Goal: Information Seeking & Learning: Learn about a topic

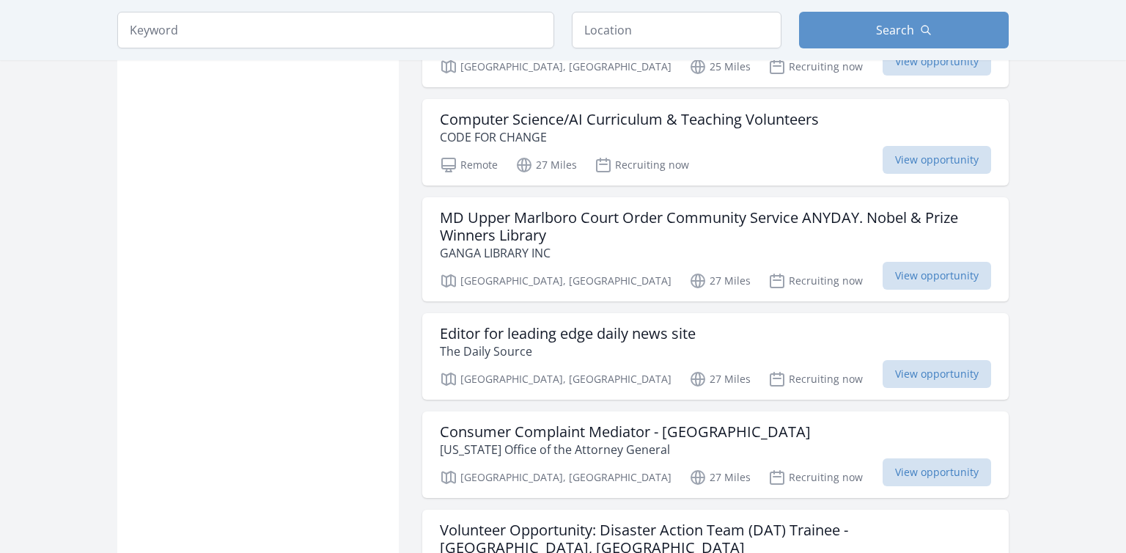
scroll to position [1471, 0]
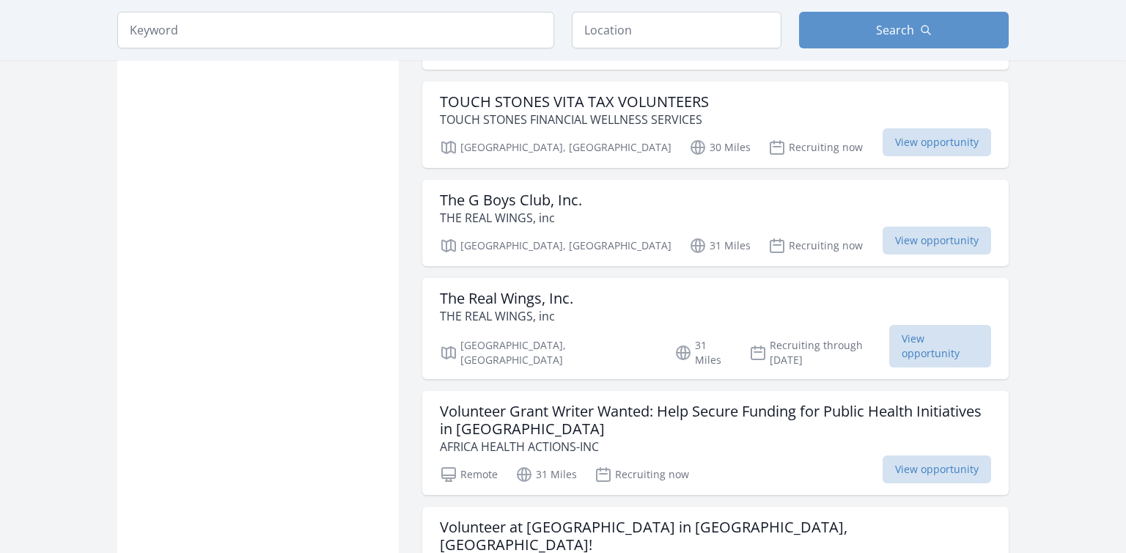
scroll to position [3406, 0]
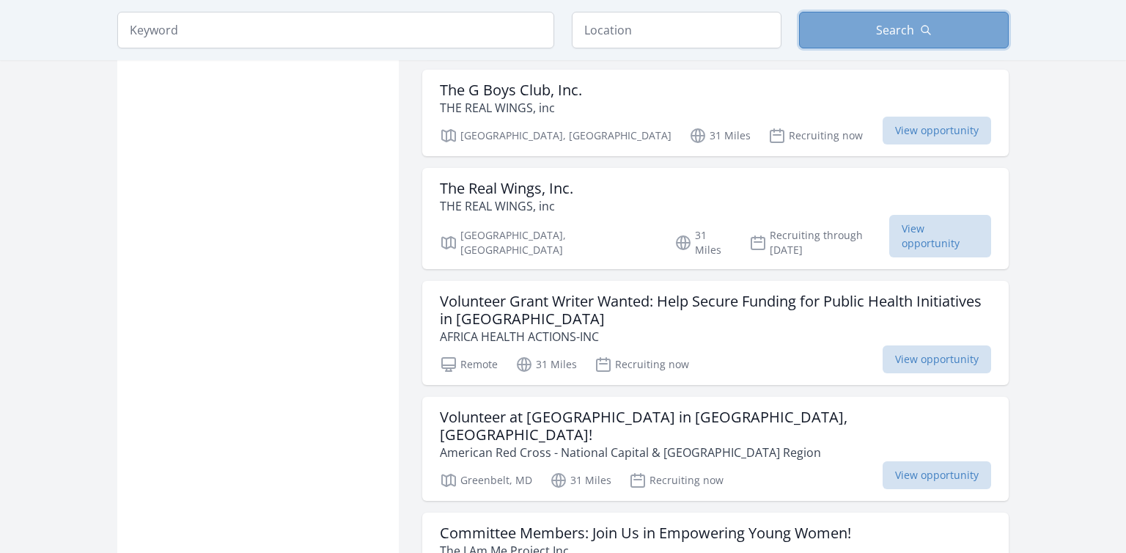
click at [854, 26] on button "Search" at bounding box center [904, 30] width 210 height 37
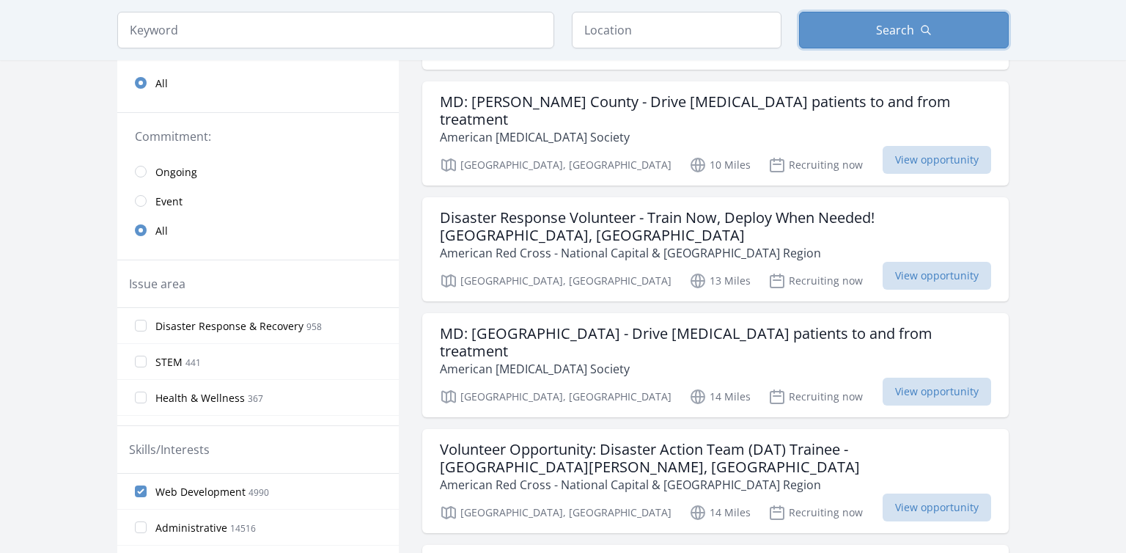
scroll to position [0, 0]
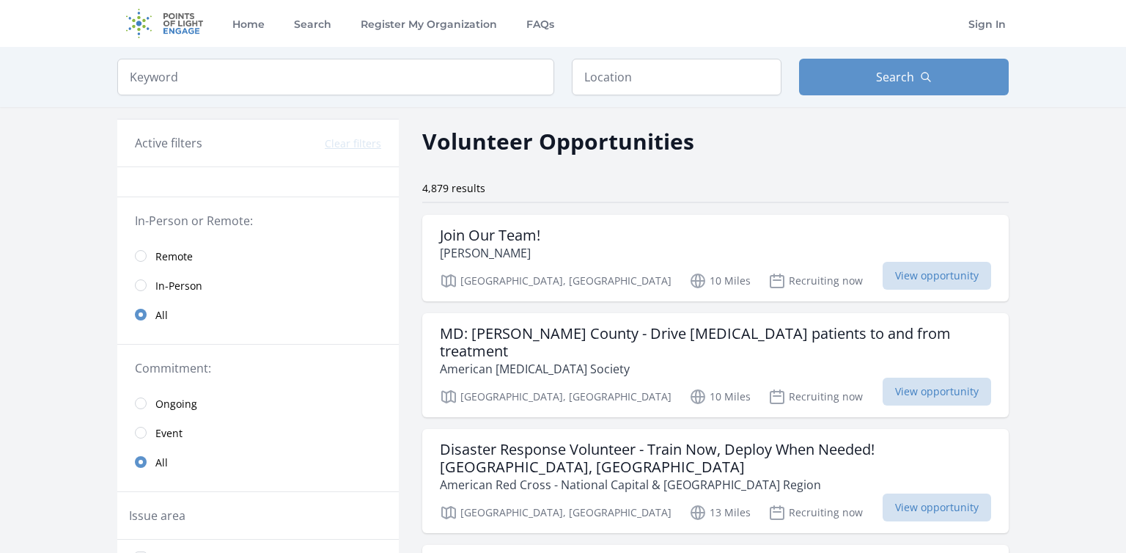
click at [185, 258] on span "Remote" at bounding box center [173, 256] width 37 height 15
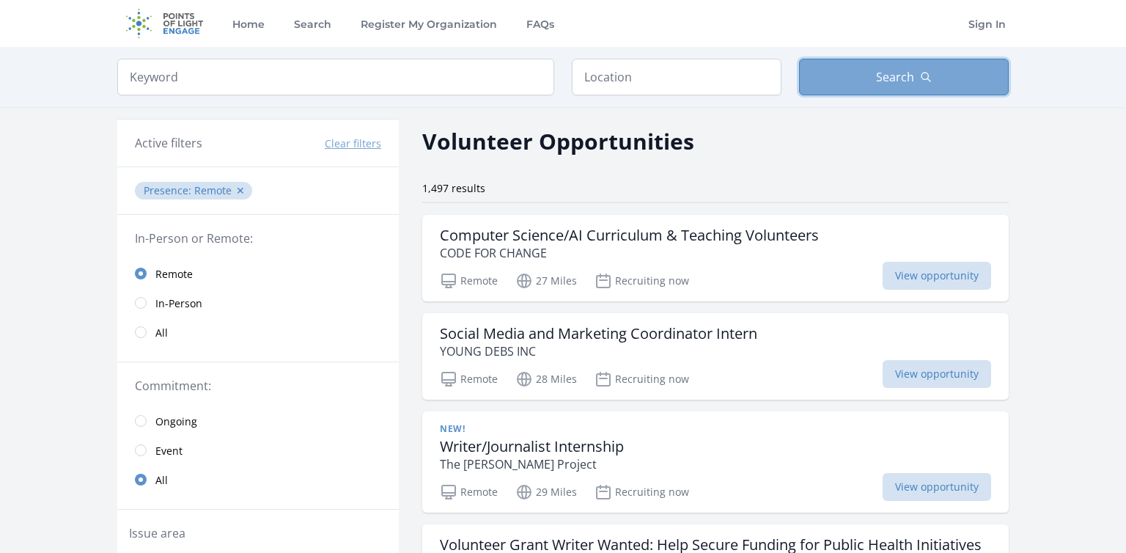
click at [872, 78] on button "Search" at bounding box center [904, 77] width 210 height 37
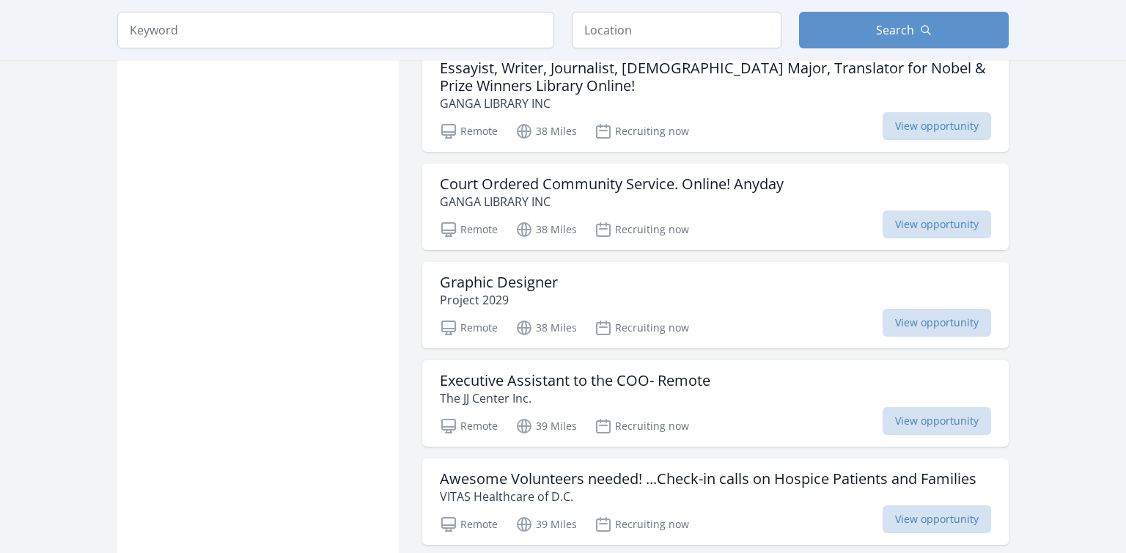
scroll to position [1780, 0]
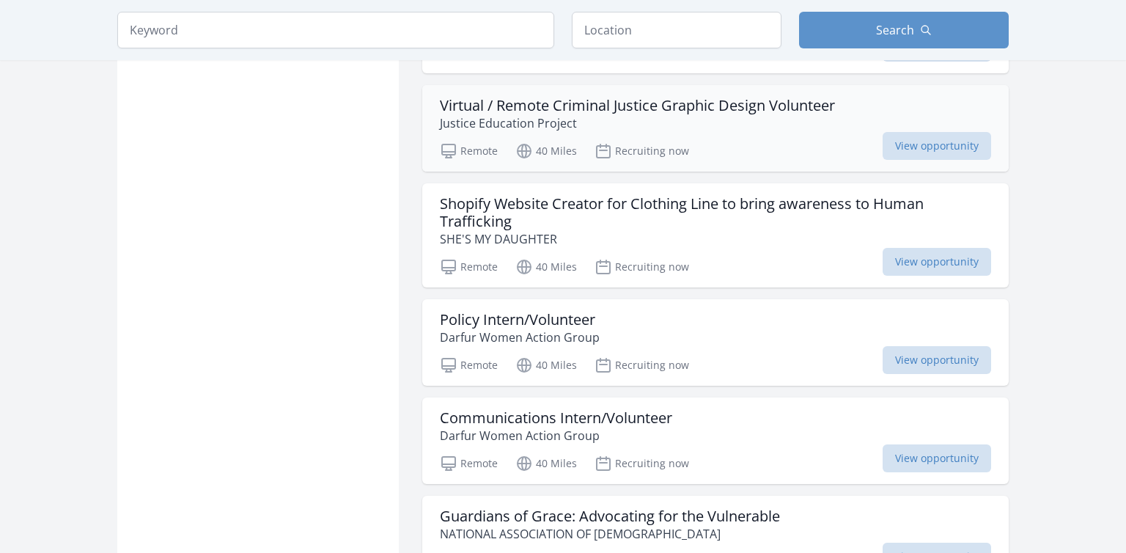
scroll to position [3638, 0]
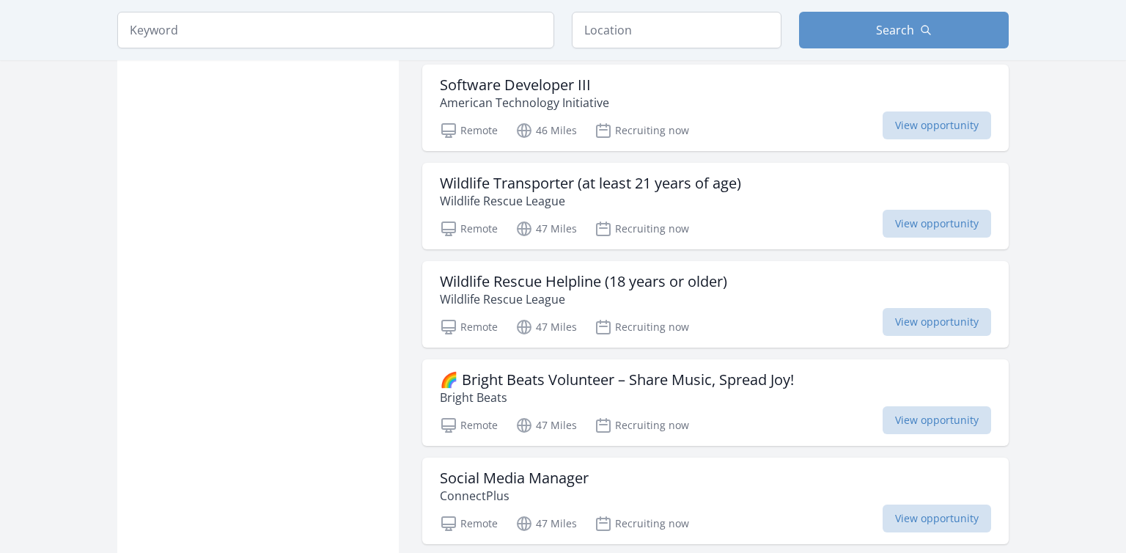
scroll to position [5574, 0]
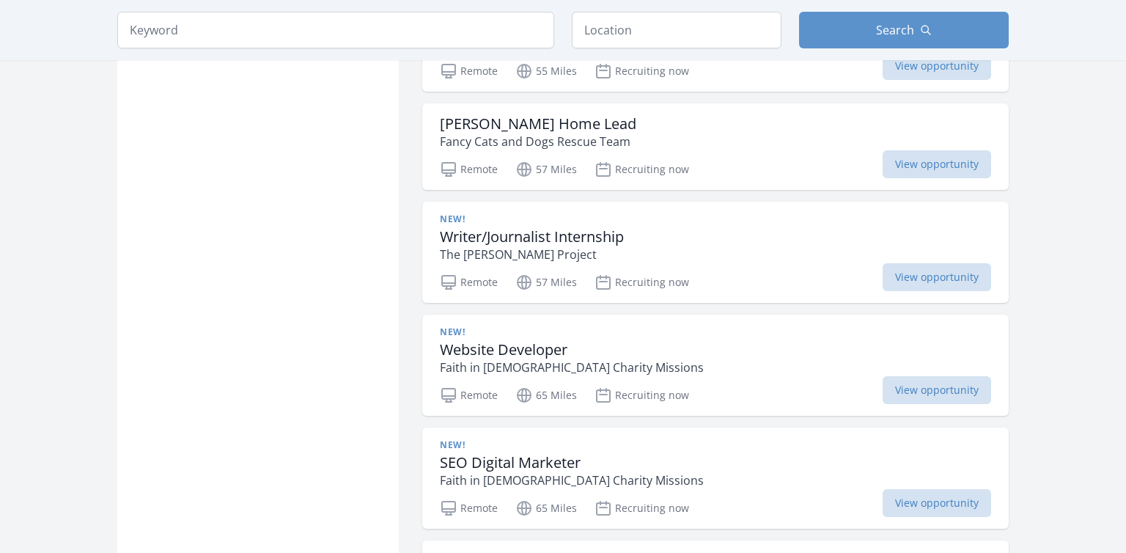
scroll to position [7354, 0]
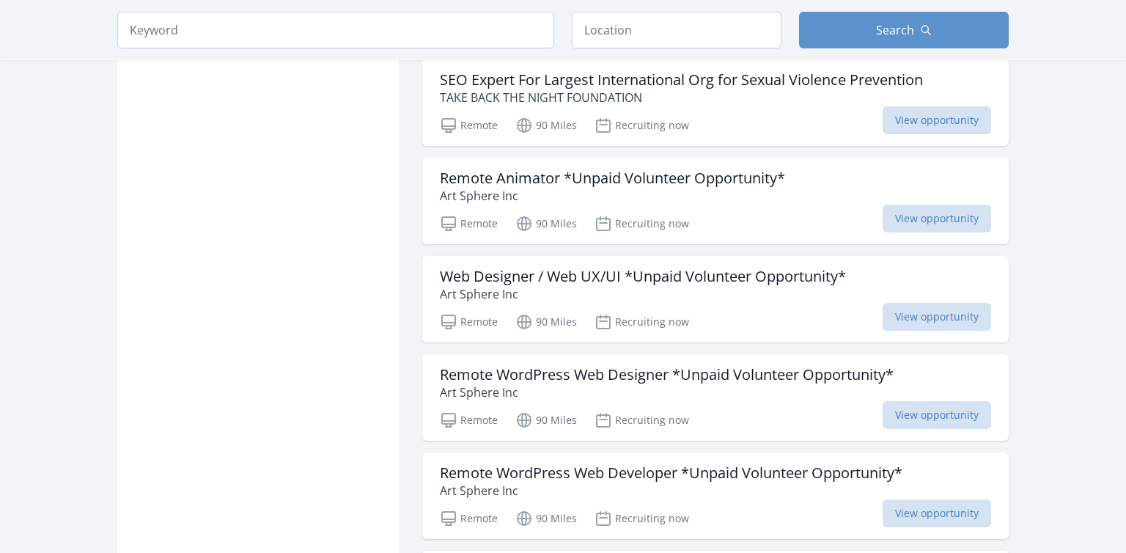
scroll to position [9134, 0]
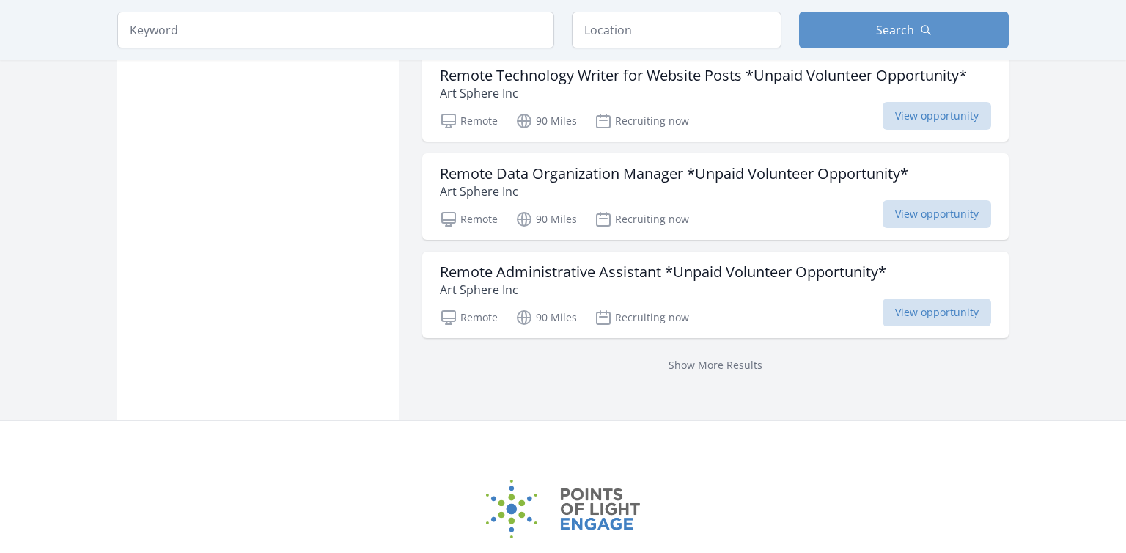
scroll to position [10122, 0]
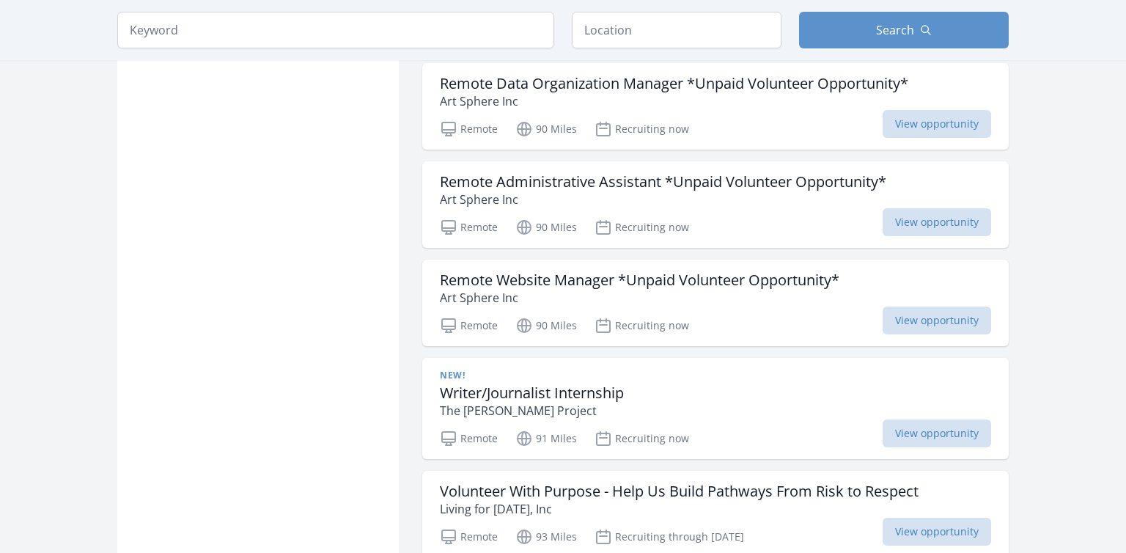
click at [715, 271] on h3 "Remote Website Manager *Unpaid Volunteer Opportunity*" at bounding box center [640, 280] width 400 height 18
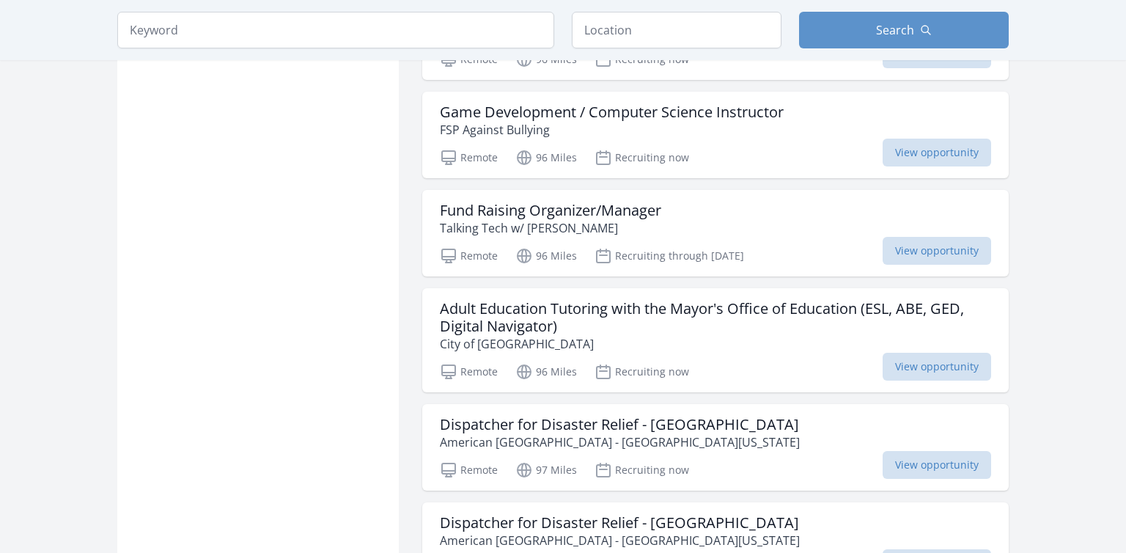
scroll to position [10896, 0]
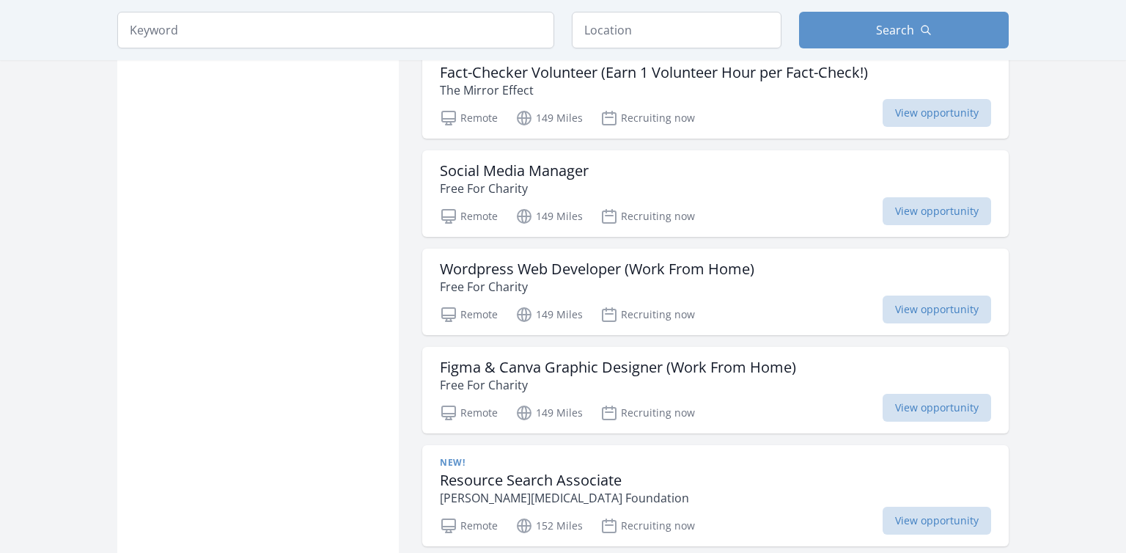
scroll to position [13816, 0]
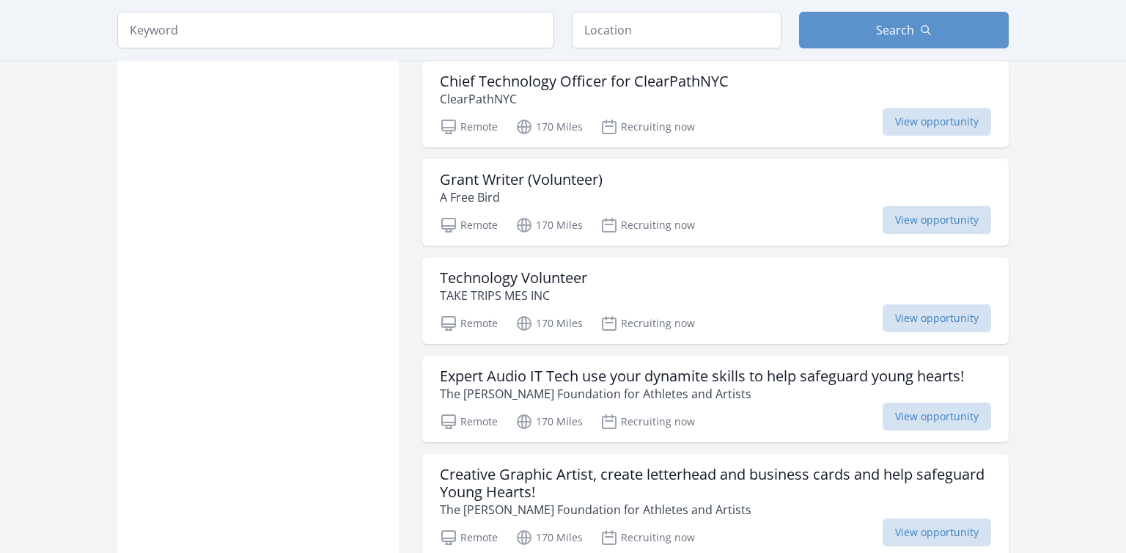
scroll to position [15751, 0]
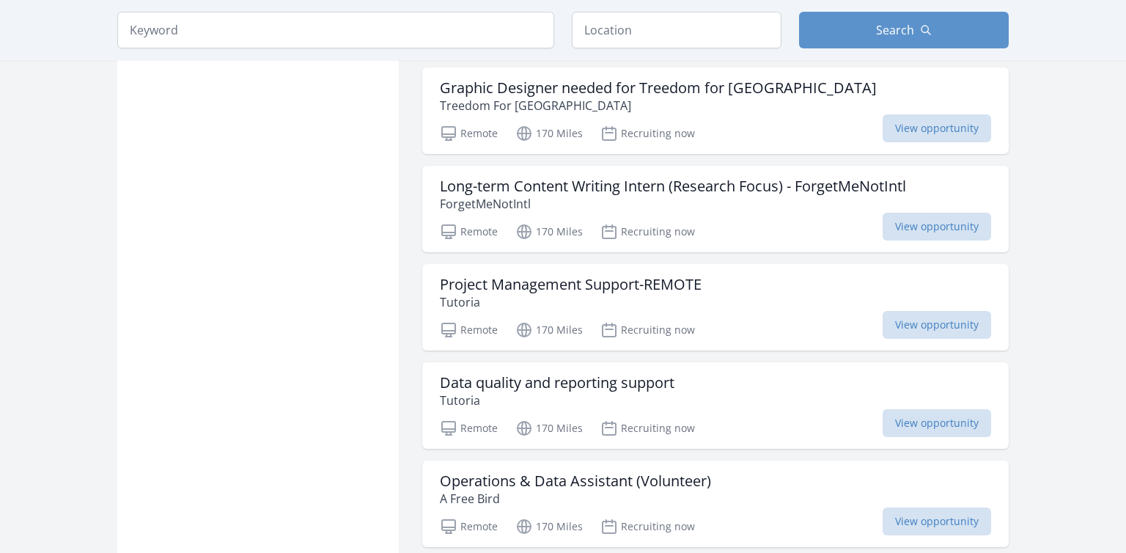
scroll to position [17841, 0]
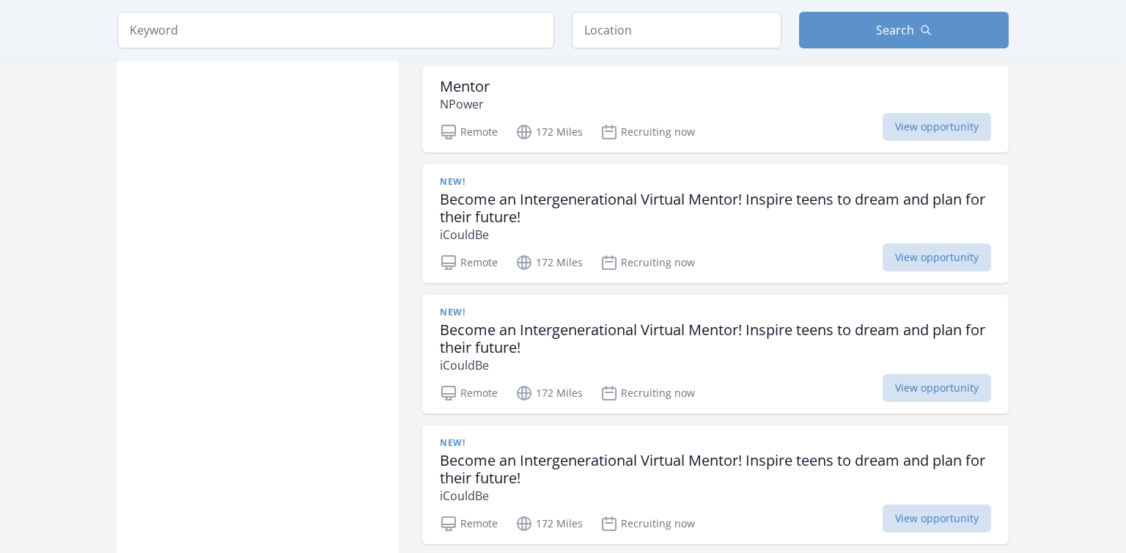
scroll to position [19544, 0]
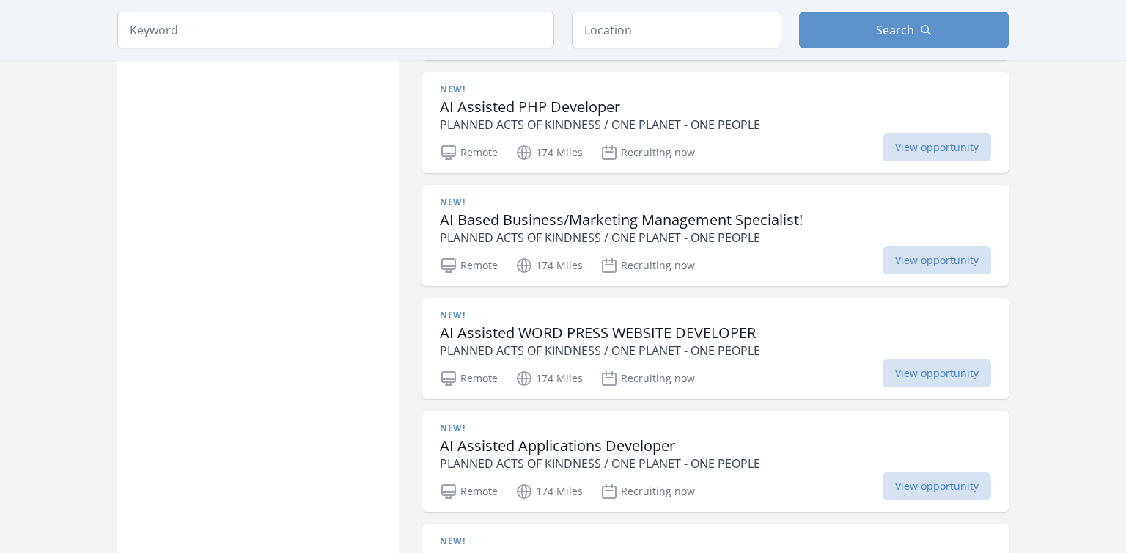
scroll to position [20938, 0]
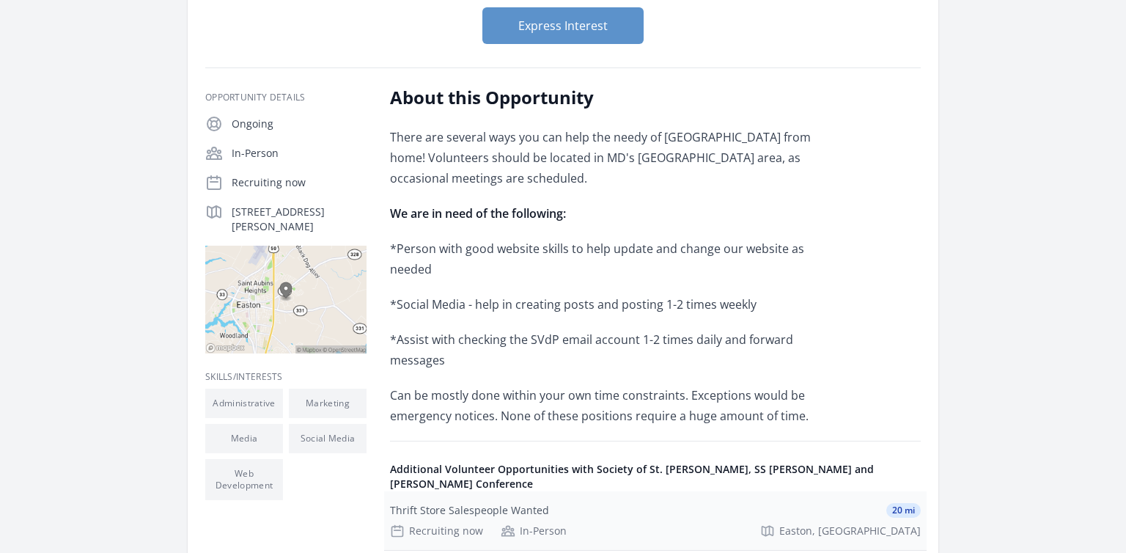
scroll to position [309, 0]
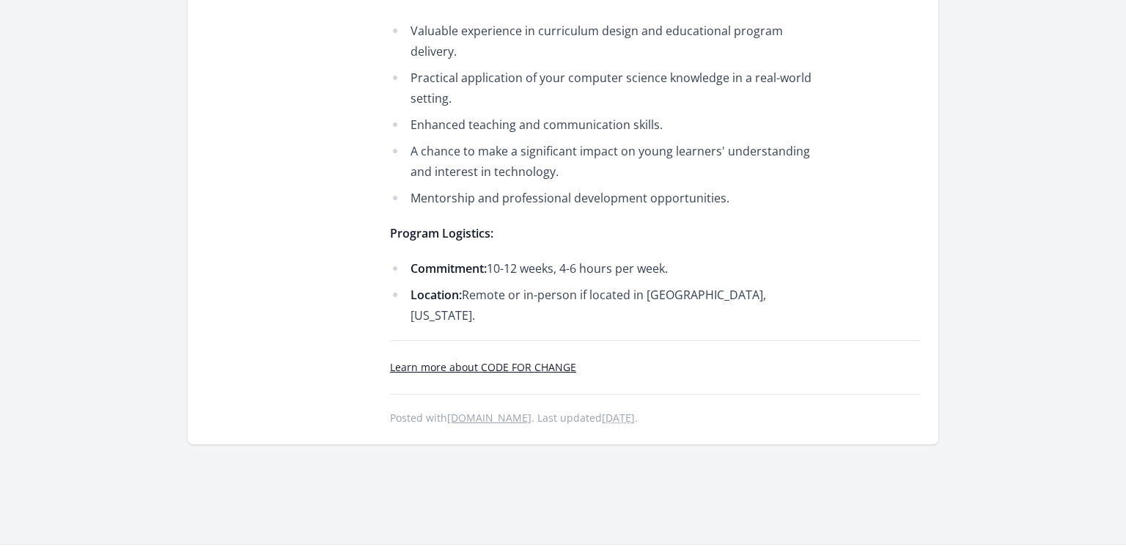
scroll to position [1703, 0]
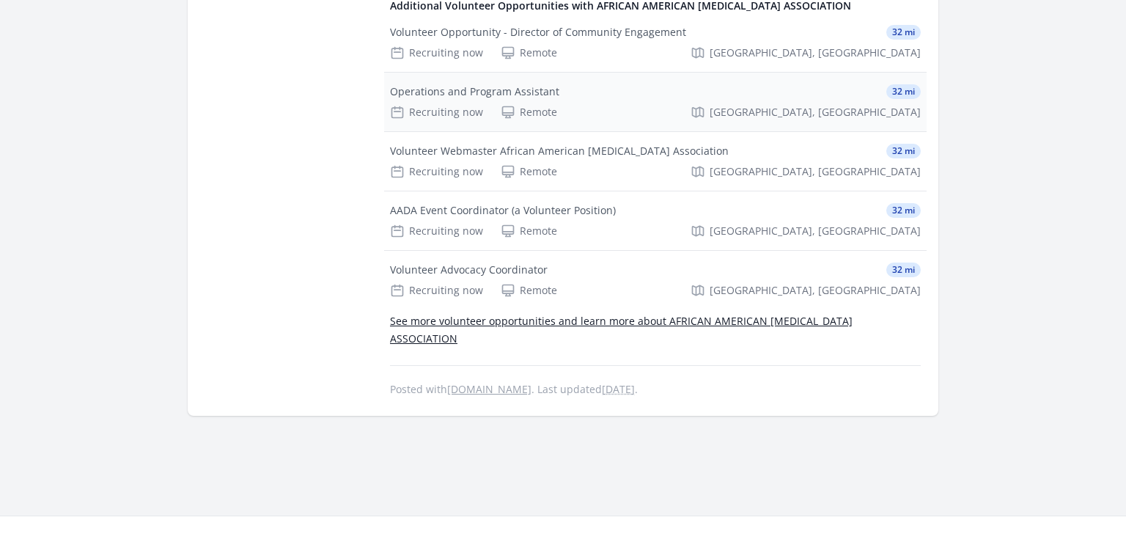
scroll to position [851, 0]
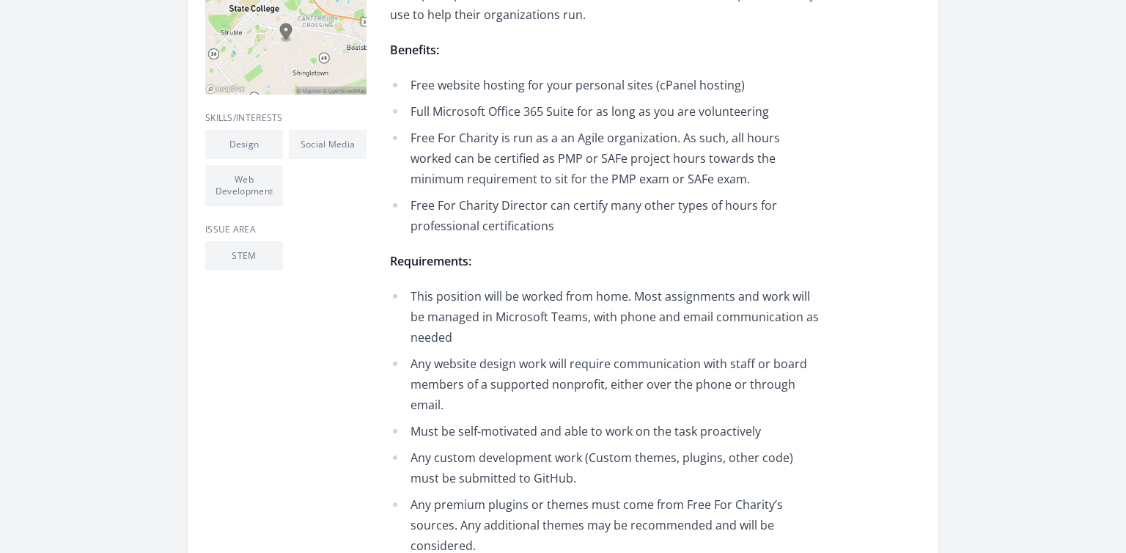
scroll to position [155, 0]
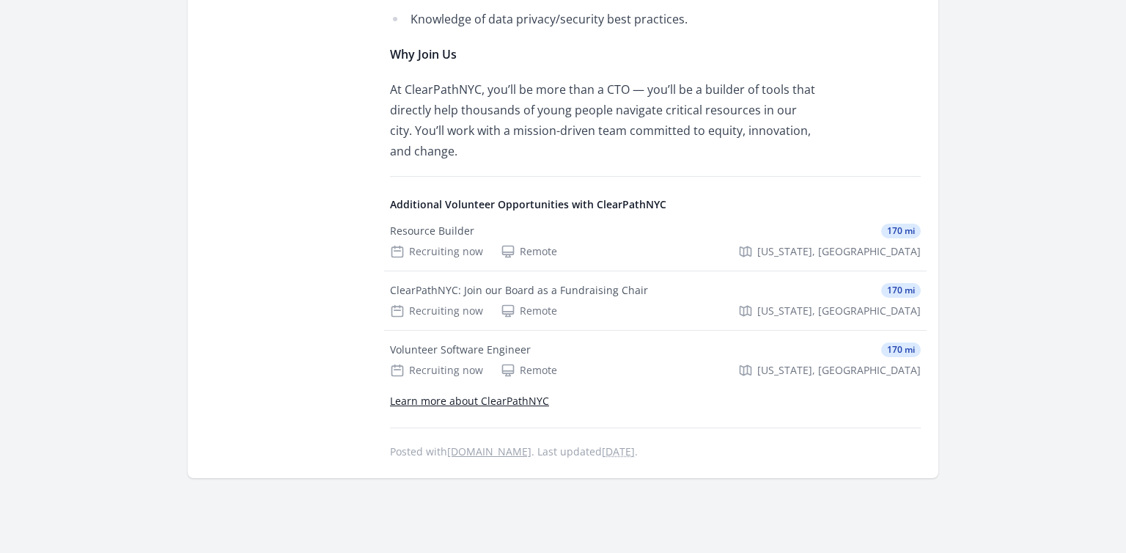
scroll to position [1084, 0]
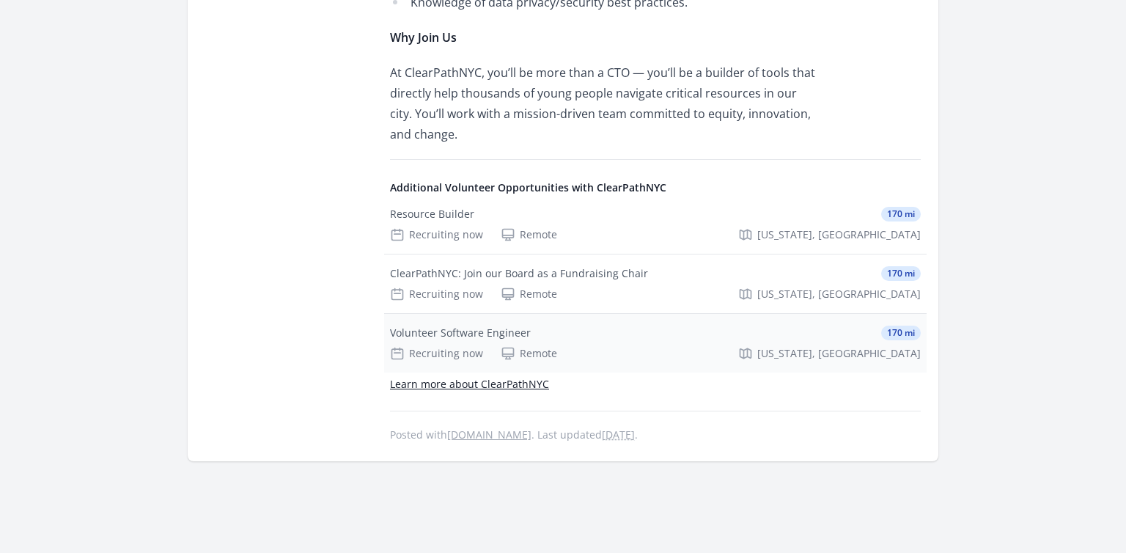
click at [477, 338] on div "Volunteer Software Engineer" at bounding box center [460, 332] width 141 height 15
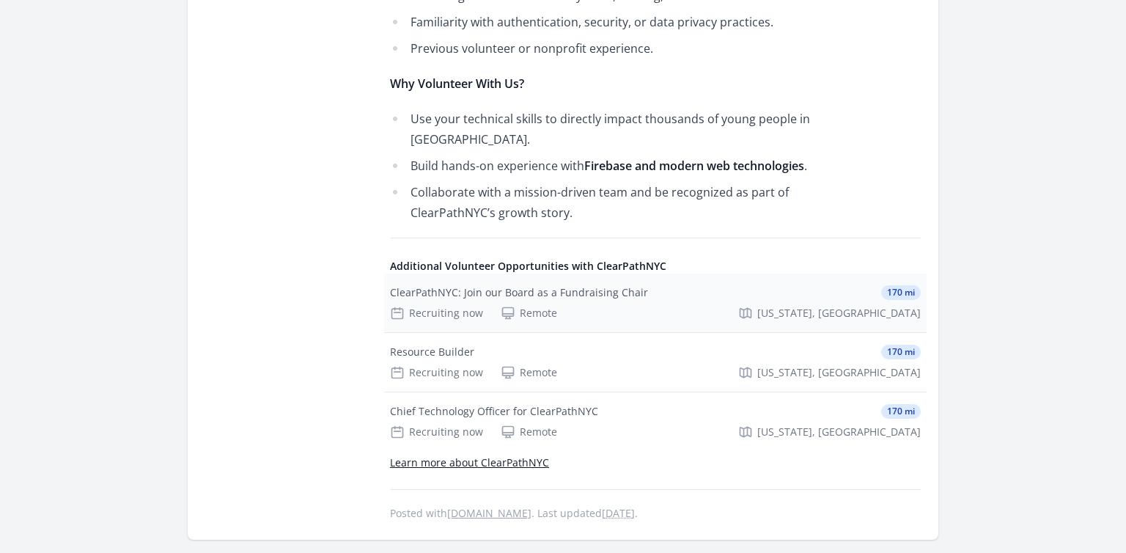
scroll to position [1238, 0]
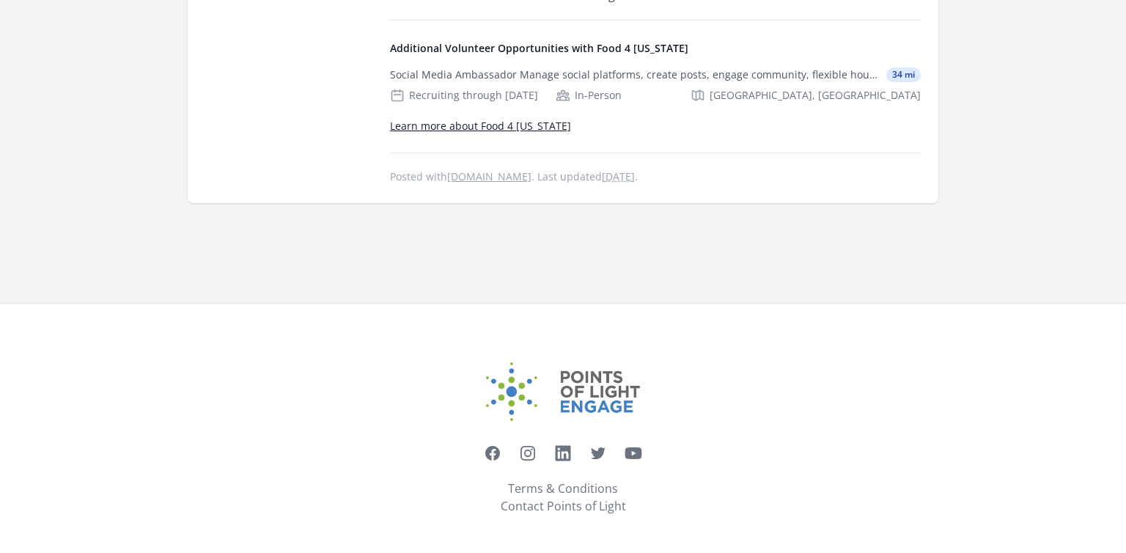
scroll to position [788, 0]
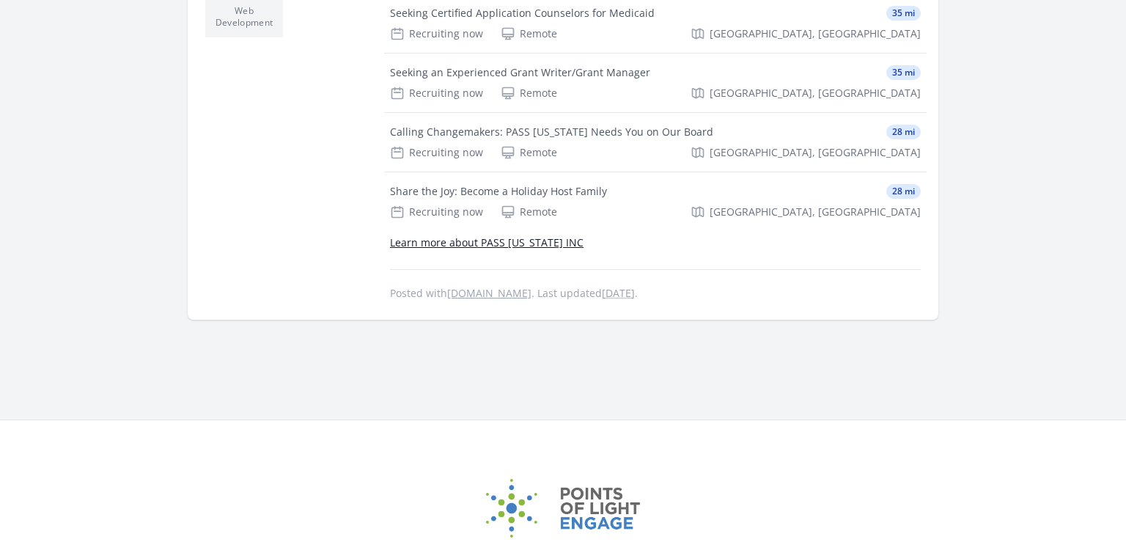
scroll to position [774, 0]
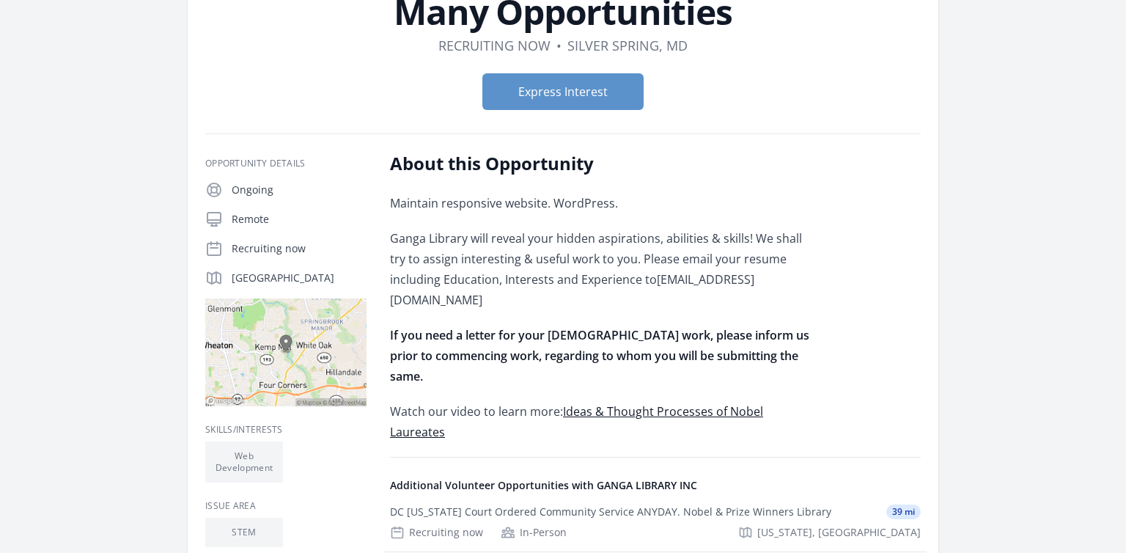
scroll to position [77, 0]
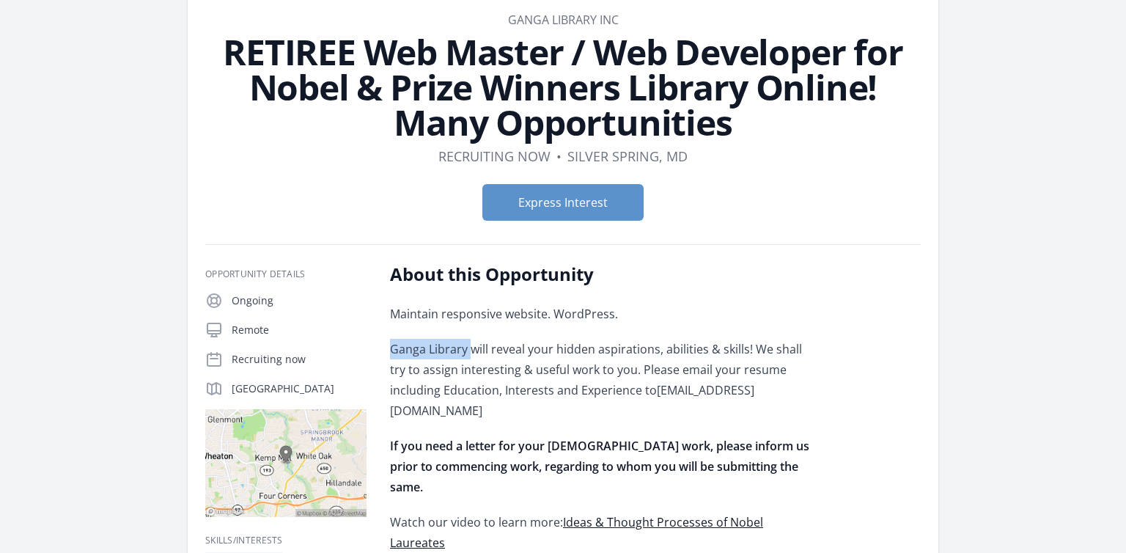
drag, startPoint x: 390, startPoint y: 345, endPoint x: 471, endPoint y: 355, distance: 81.3
click at [471, 355] on p "Ganga Library will reveal your hidden aspirations, abilities & skills! We shall…" at bounding box center [604, 380] width 429 height 82
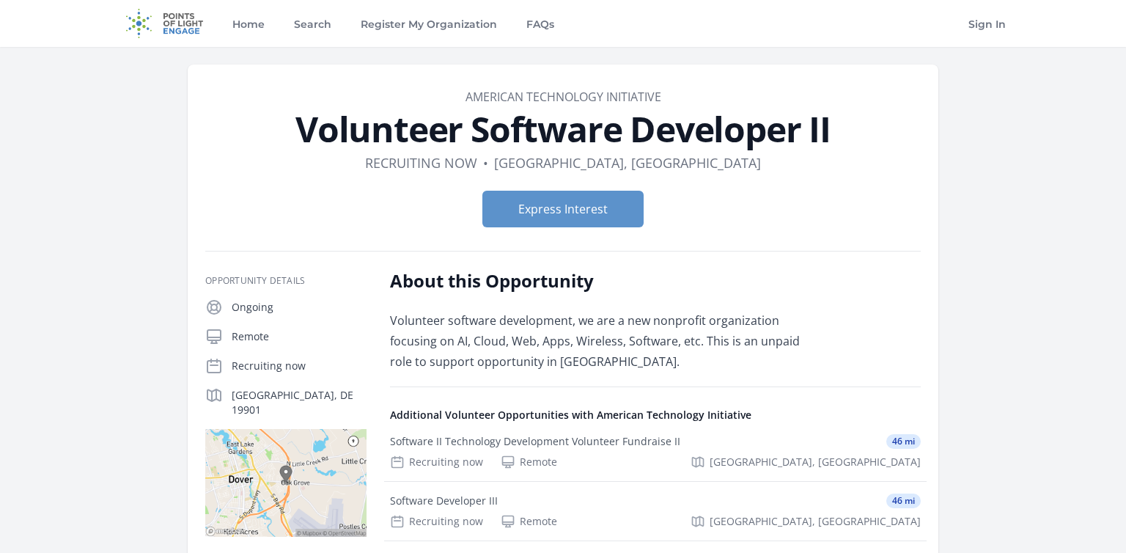
click at [573, 98] on link "American Technology Initiative" at bounding box center [564, 97] width 196 height 16
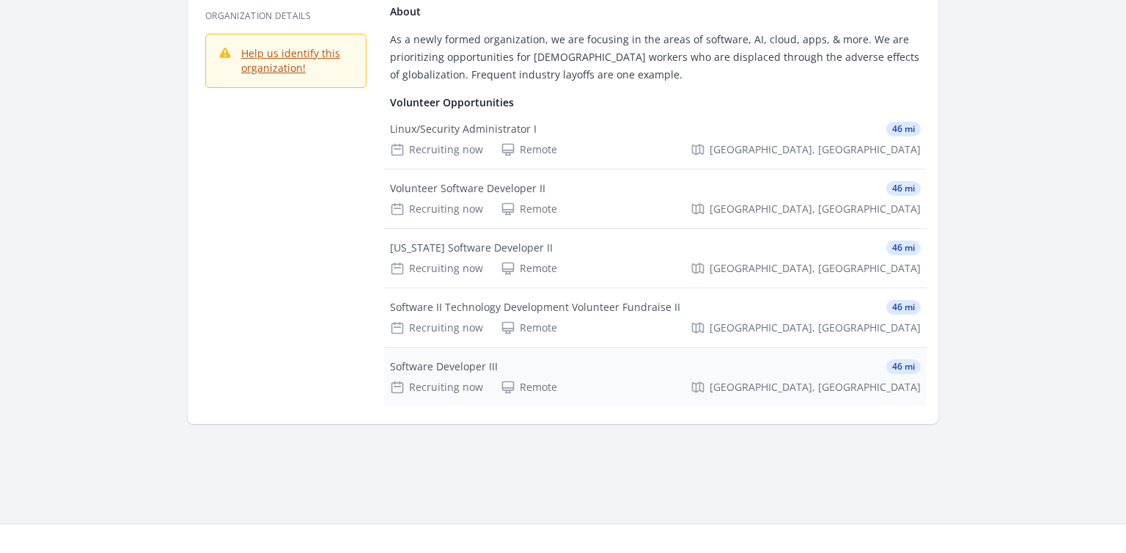
scroll to position [77, 0]
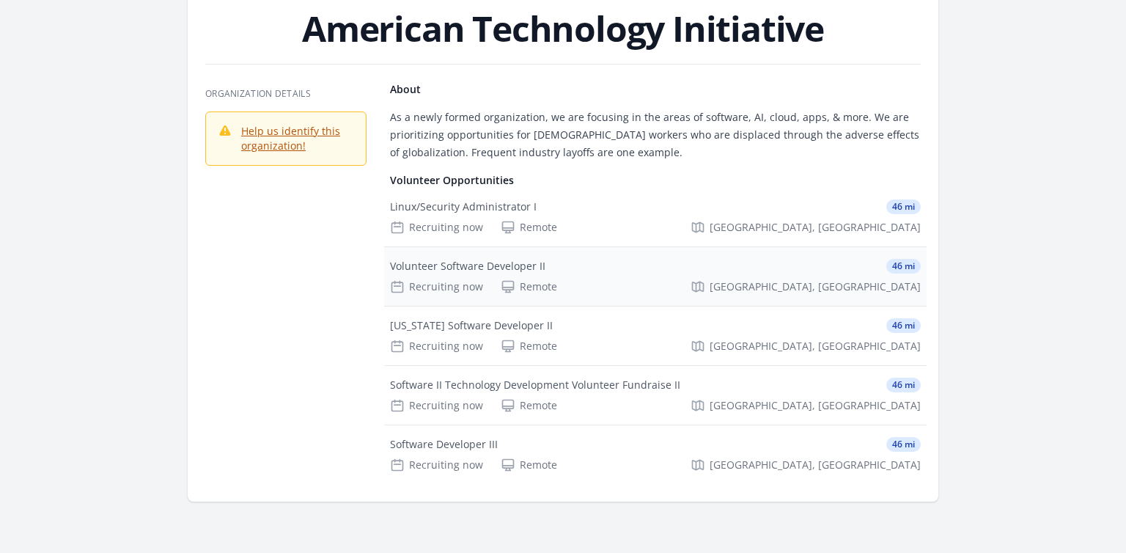
click at [611, 259] on div "Volunteer Software Developer II 46 mi" at bounding box center [655, 266] width 531 height 15
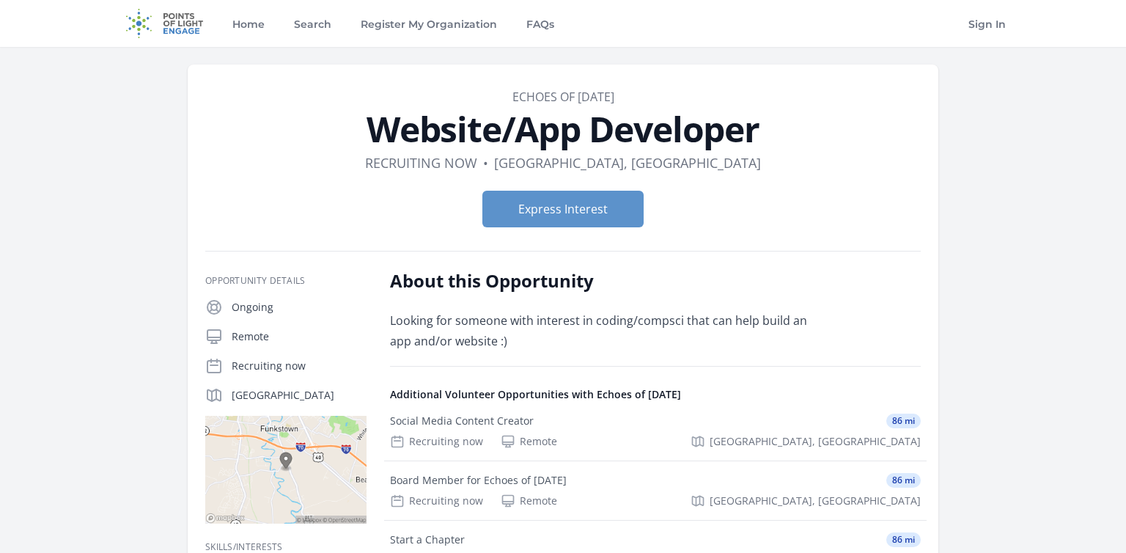
click at [584, 90] on link "Echoes of [DATE]" at bounding box center [563, 97] width 102 height 16
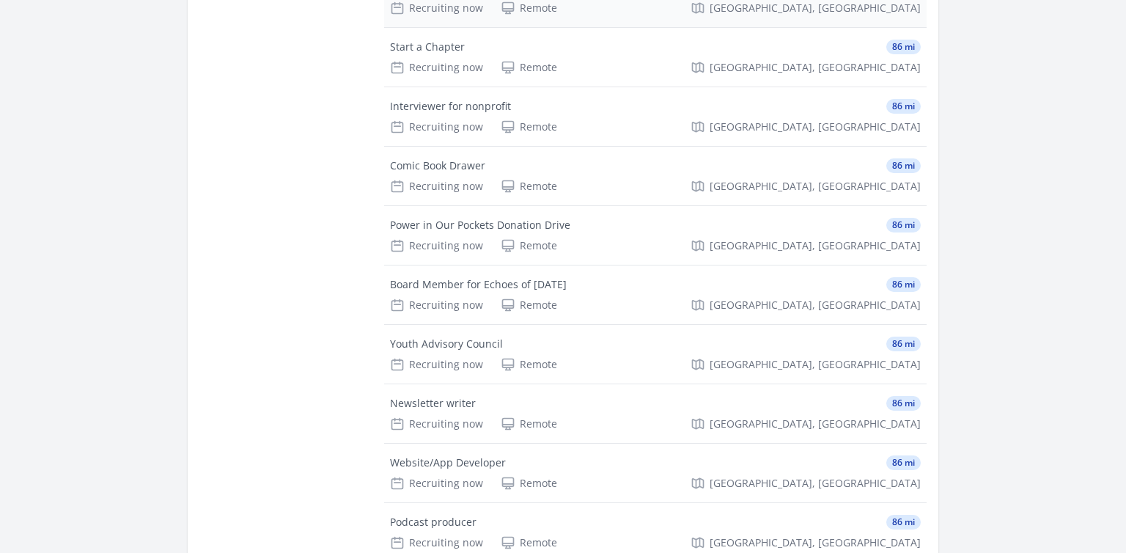
scroll to position [309, 0]
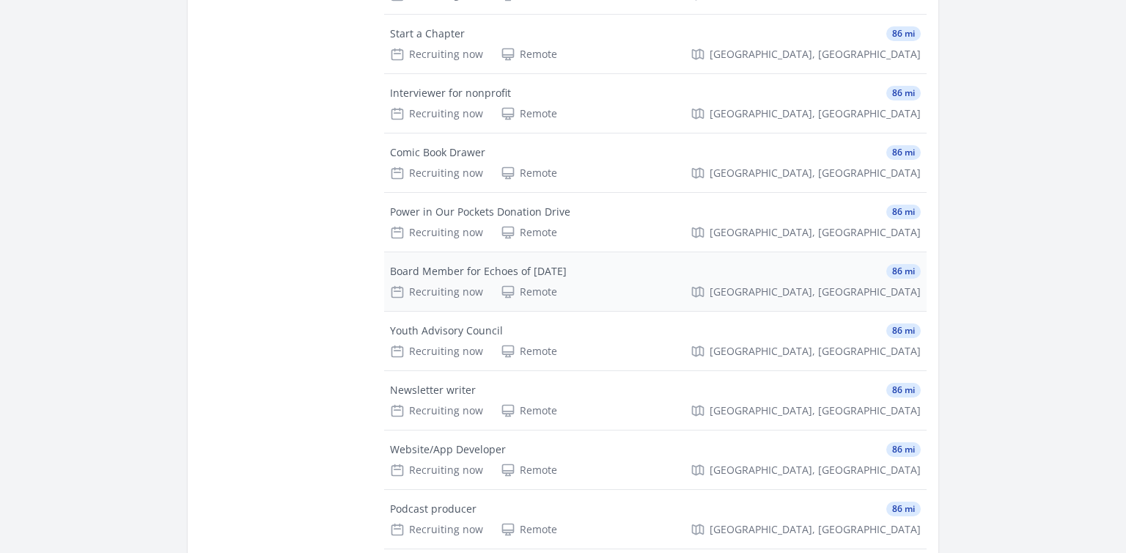
click at [567, 270] on div "Board Member for Echoes of [DATE]" at bounding box center [478, 271] width 177 height 15
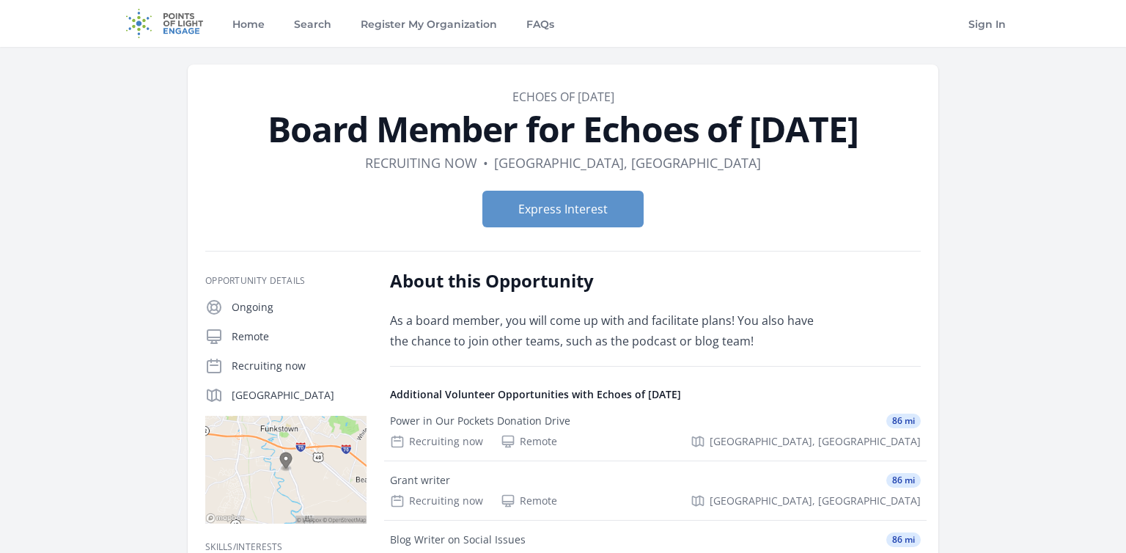
drag, startPoint x: 554, startPoint y: 130, endPoint x: 923, endPoint y: 136, distance: 368.8
click at [923, 136] on article "Organization Echoes of [DATE] Board Member for Echoes of [DATE] Duration Recrui…" at bounding box center [563, 426] width 751 height 722
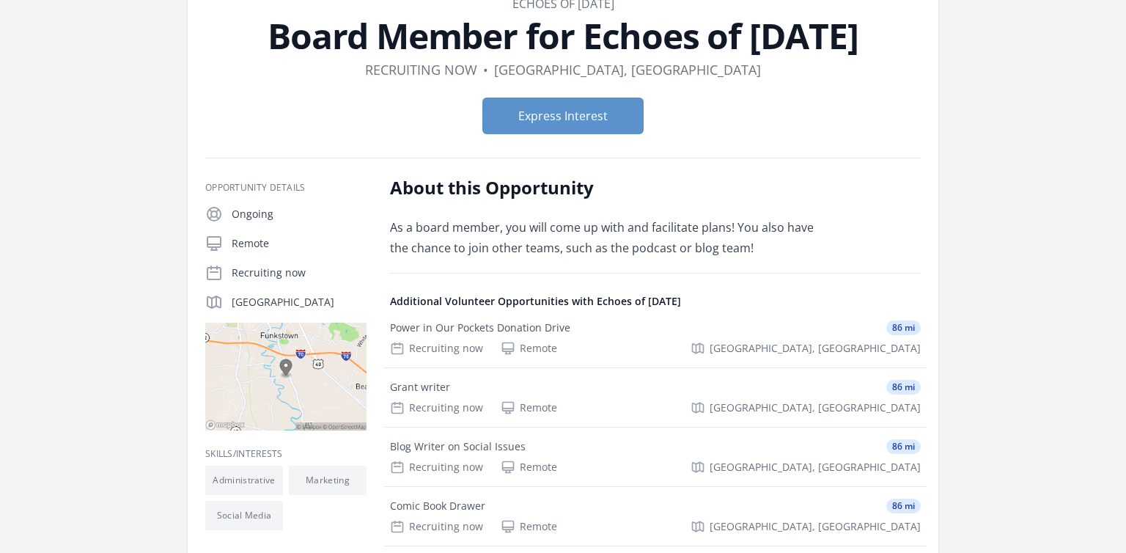
scroll to position [155, 0]
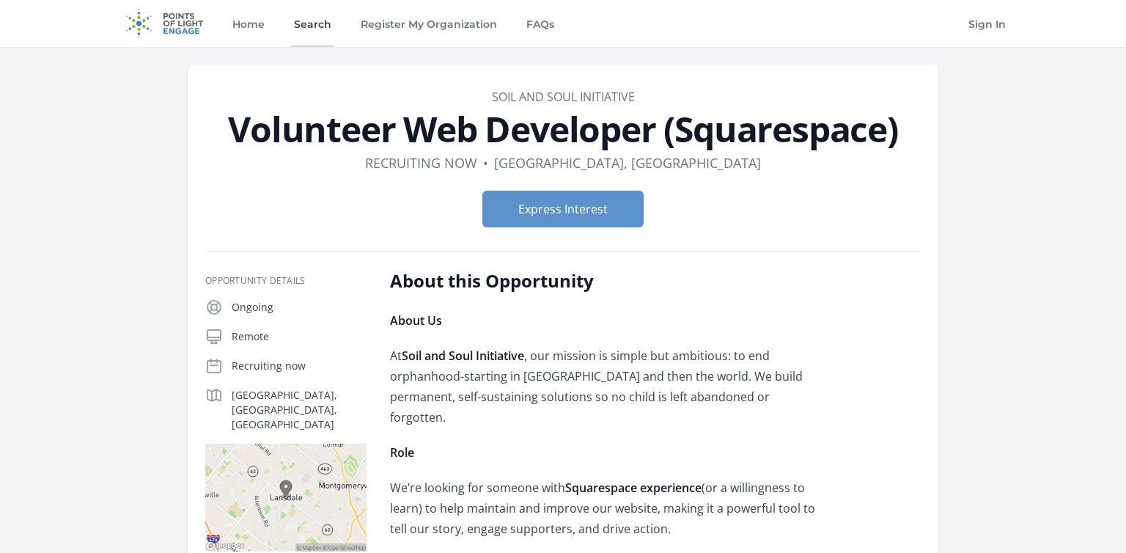
click at [306, 20] on link "Search" at bounding box center [312, 23] width 43 height 47
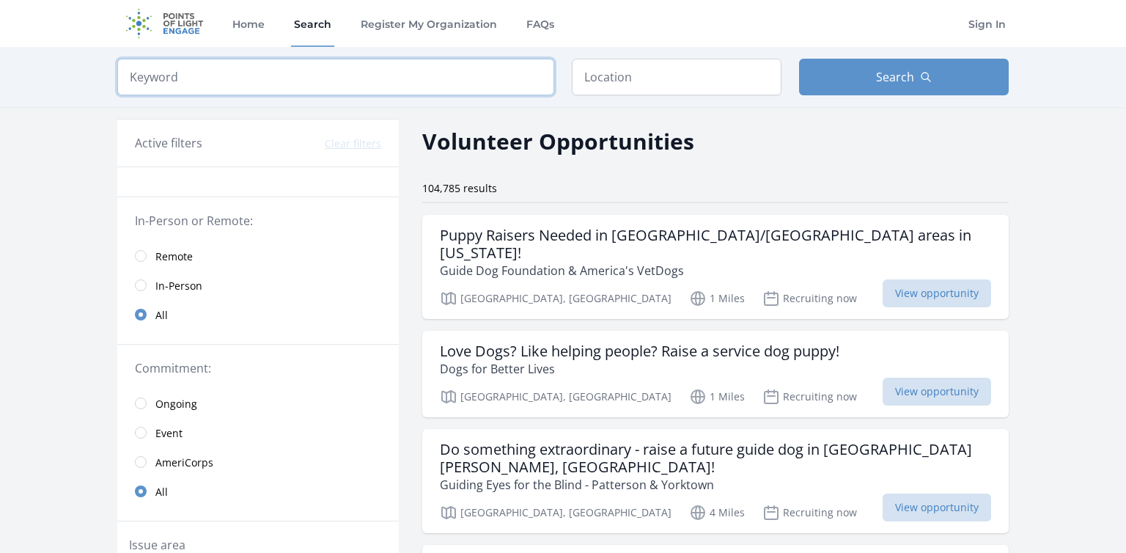
click at [321, 83] on input "search" at bounding box center [335, 77] width 437 height 37
type input "python"
click button "submit" at bounding box center [0, 0] width 0 height 0
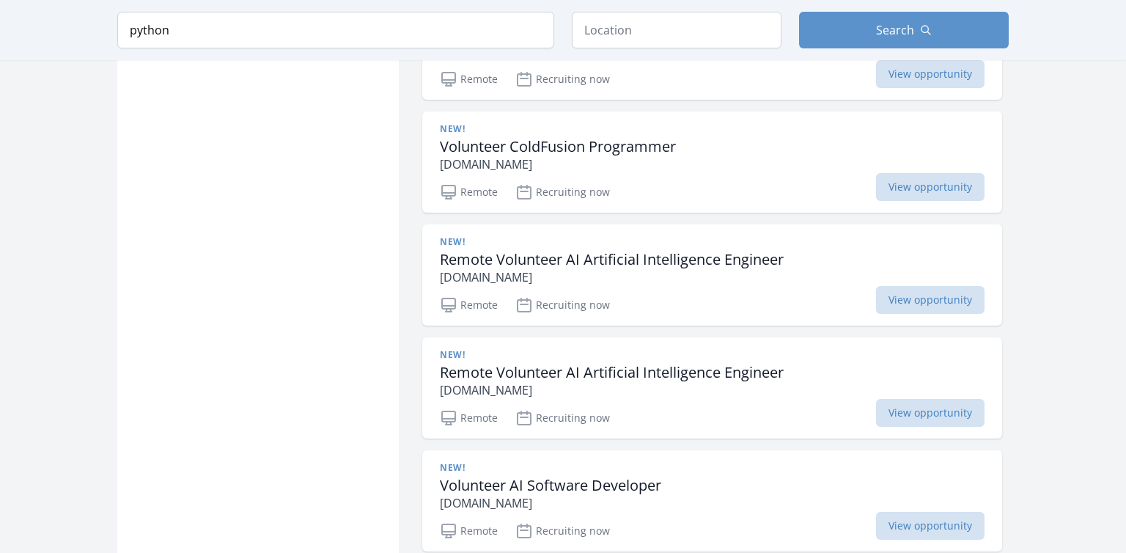
scroll to position [1780, 0]
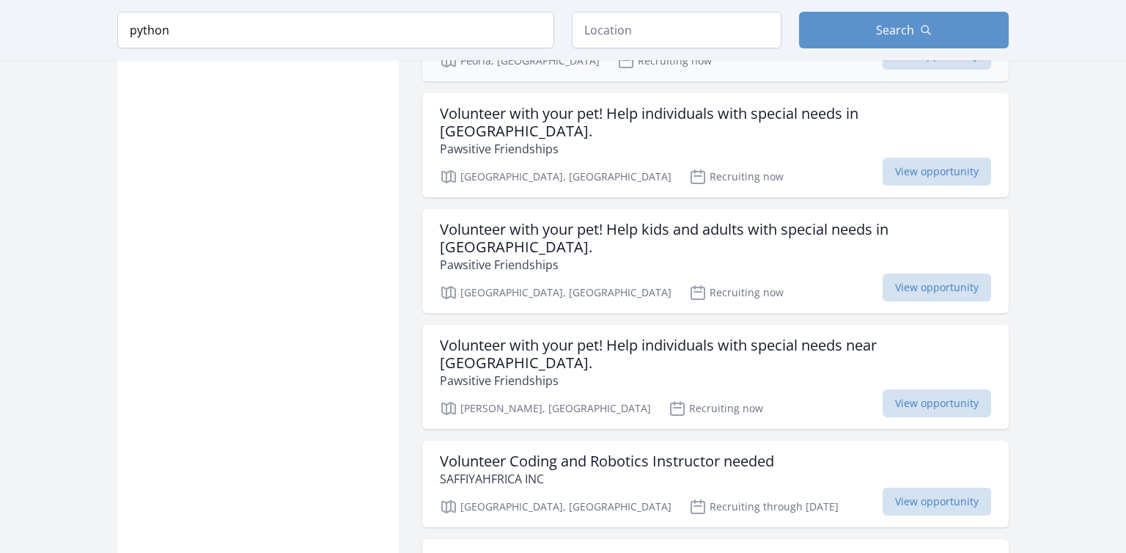
scroll to position [3871, 0]
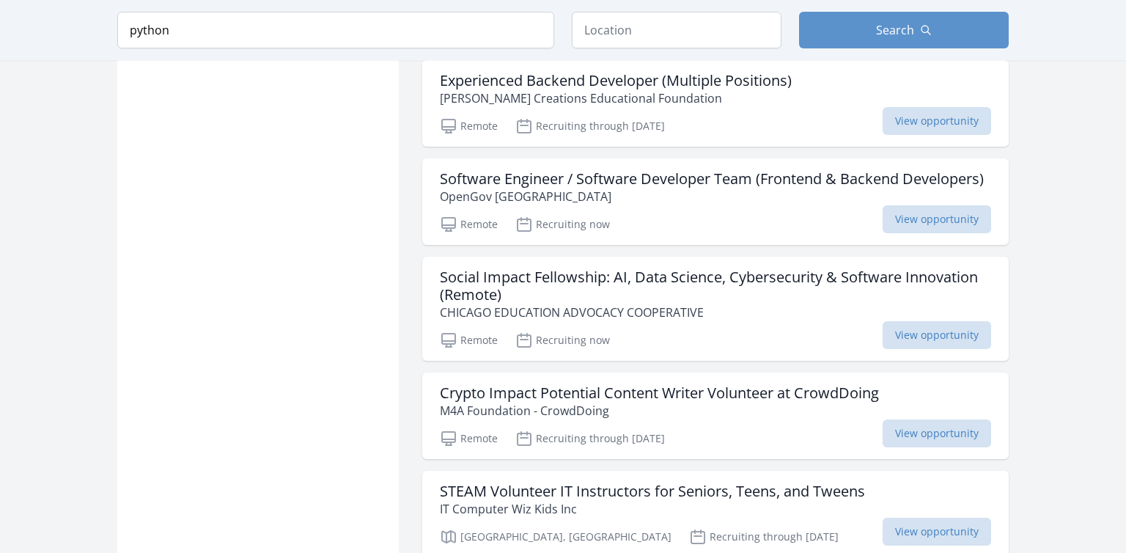
scroll to position [5419, 0]
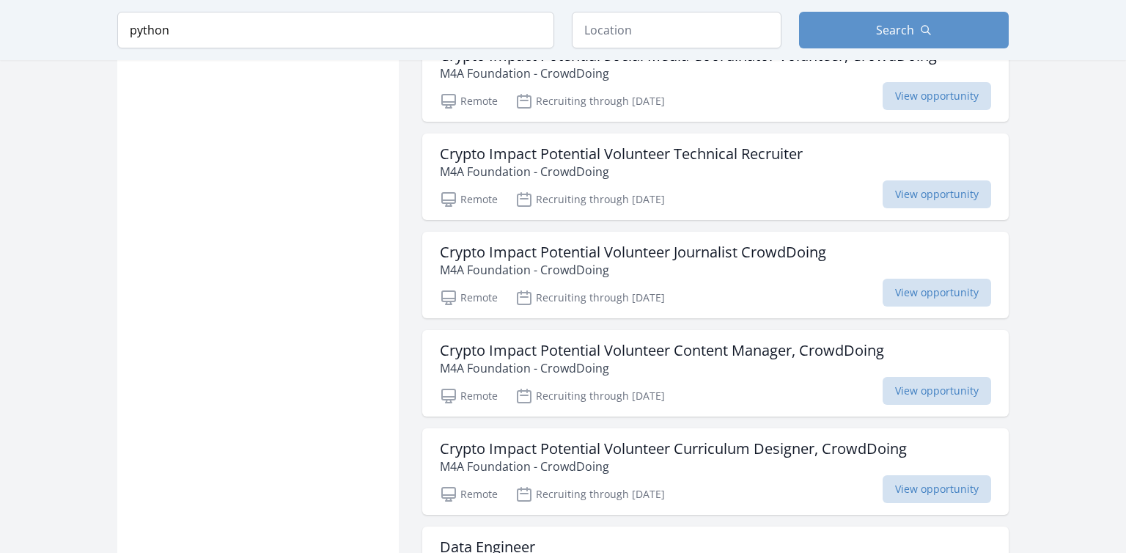
scroll to position [7896, 0]
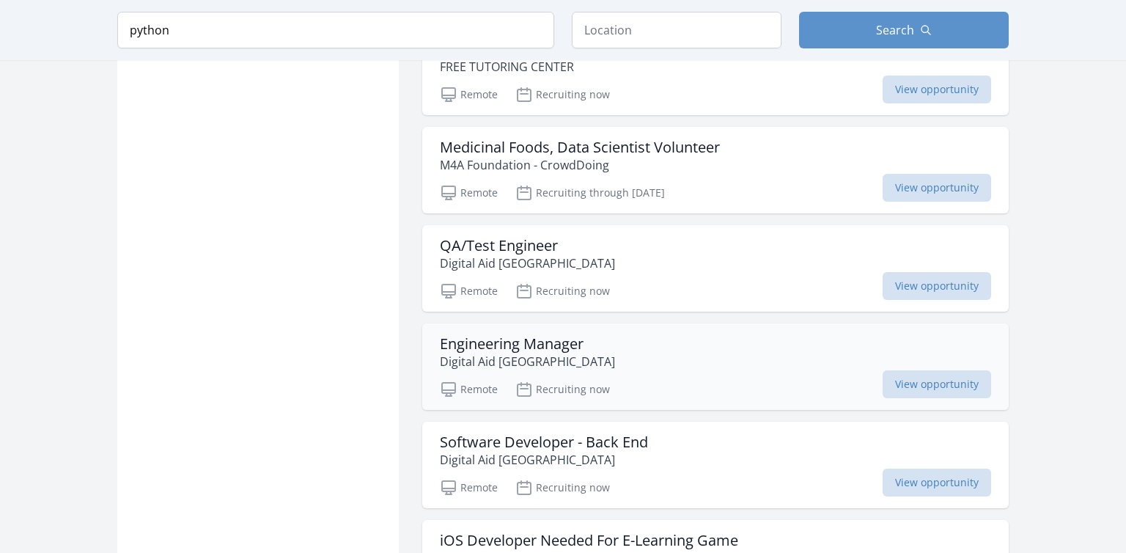
scroll to position [9986, 0]
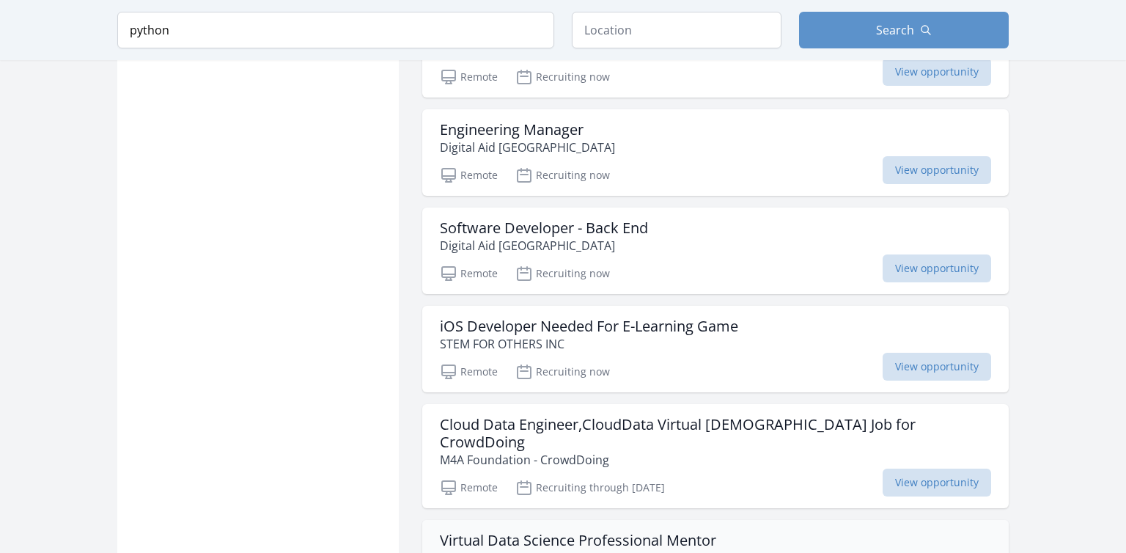
scroll to position [10141, 0]
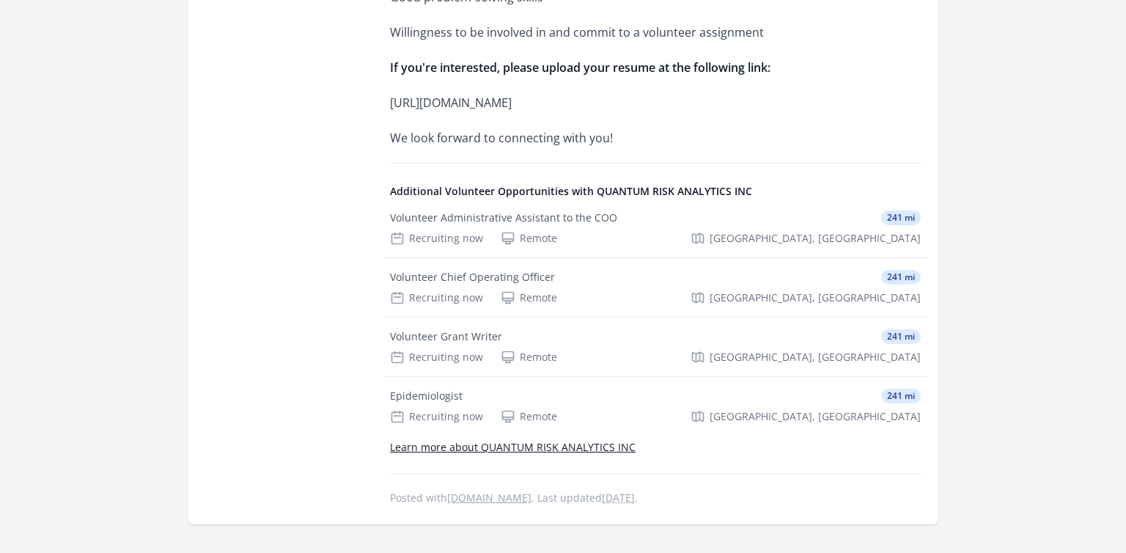
scroll to position [1780, 0]
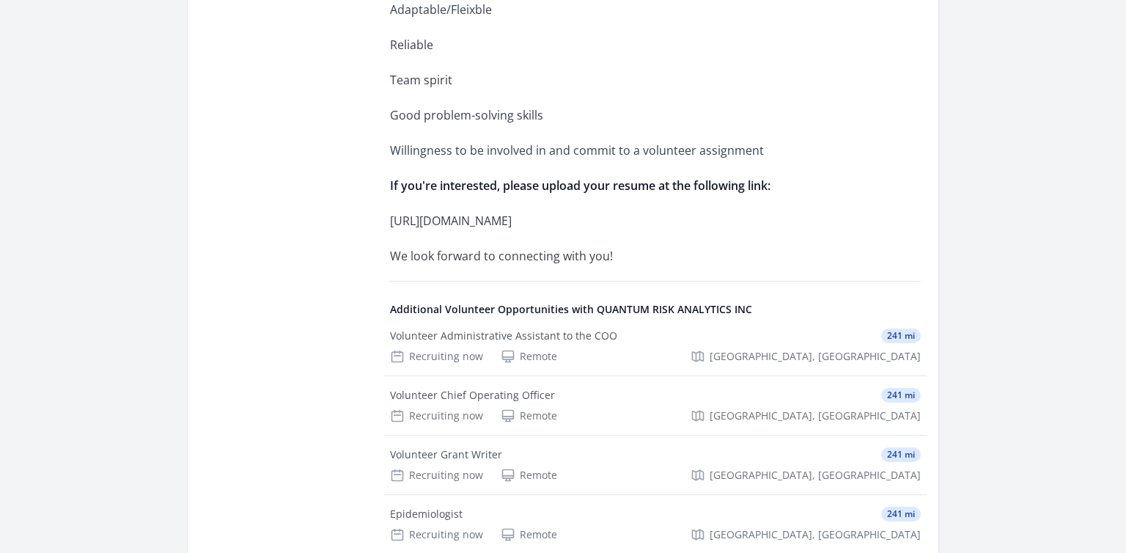
drag, startPoint x: 393, startPoint y: 216, endPoint x: 584, endPoint y: 230, distance: 191.8
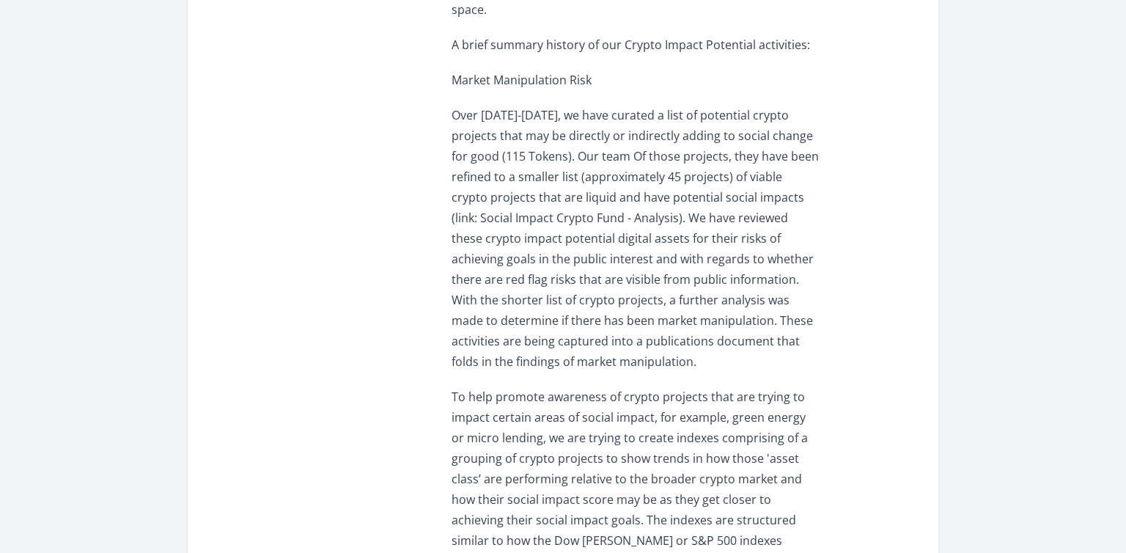
scroll to position [851, 0]
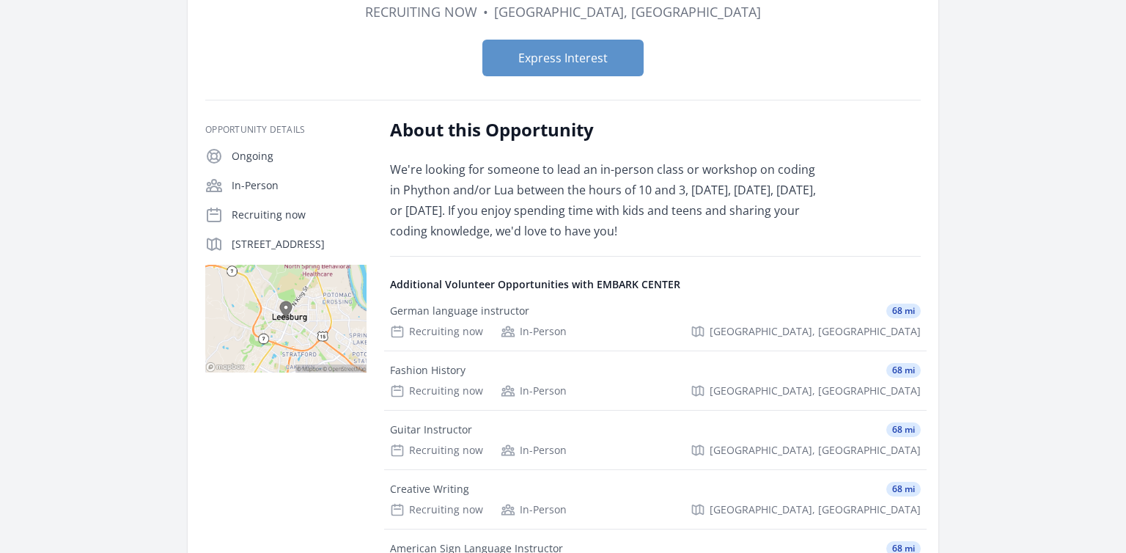
scroll to position [155, 0]
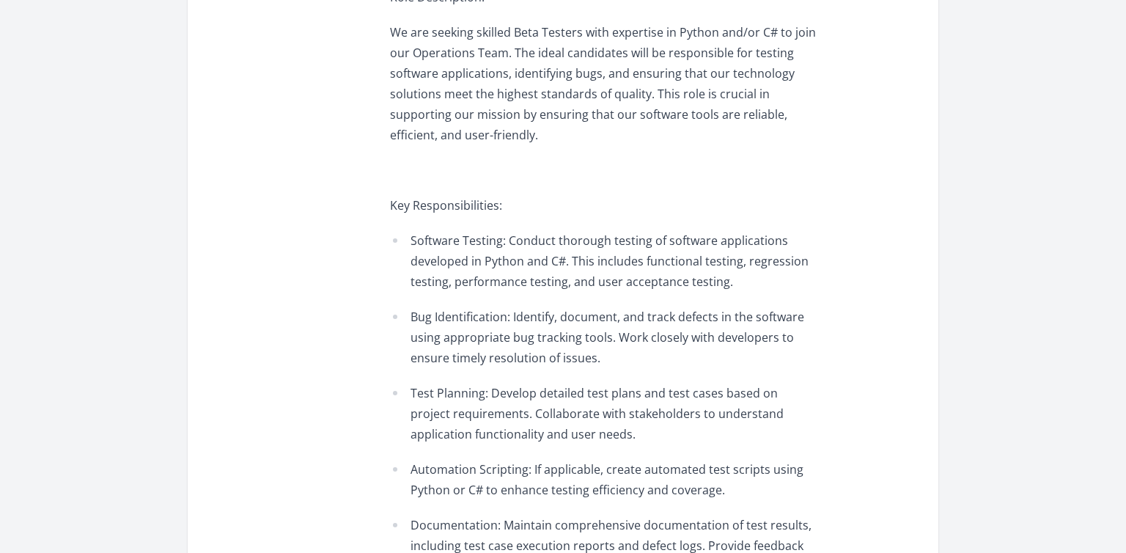
scroll to position [929, 0]
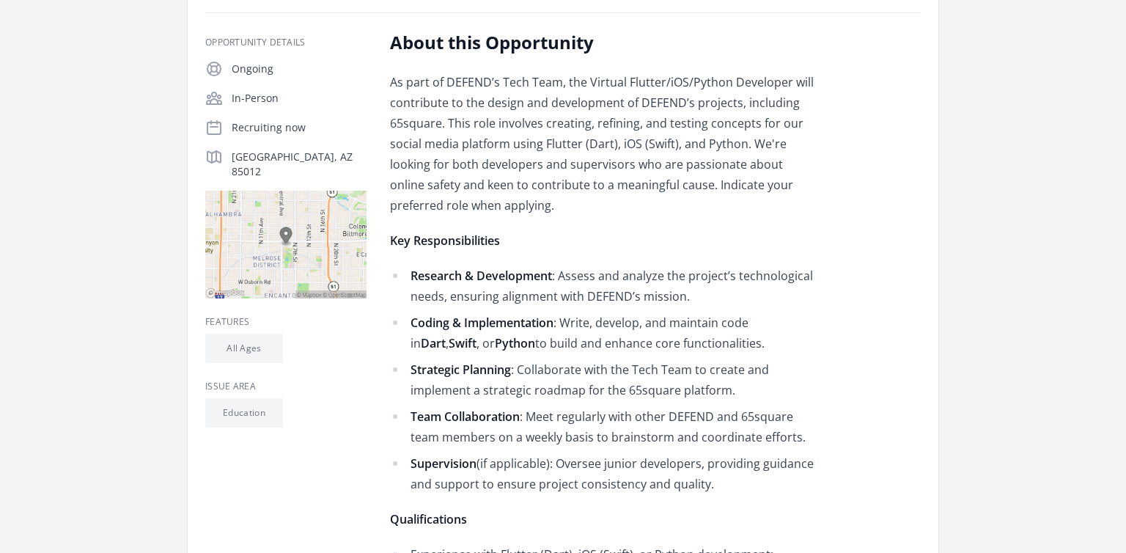
scroll to position [232, 0]
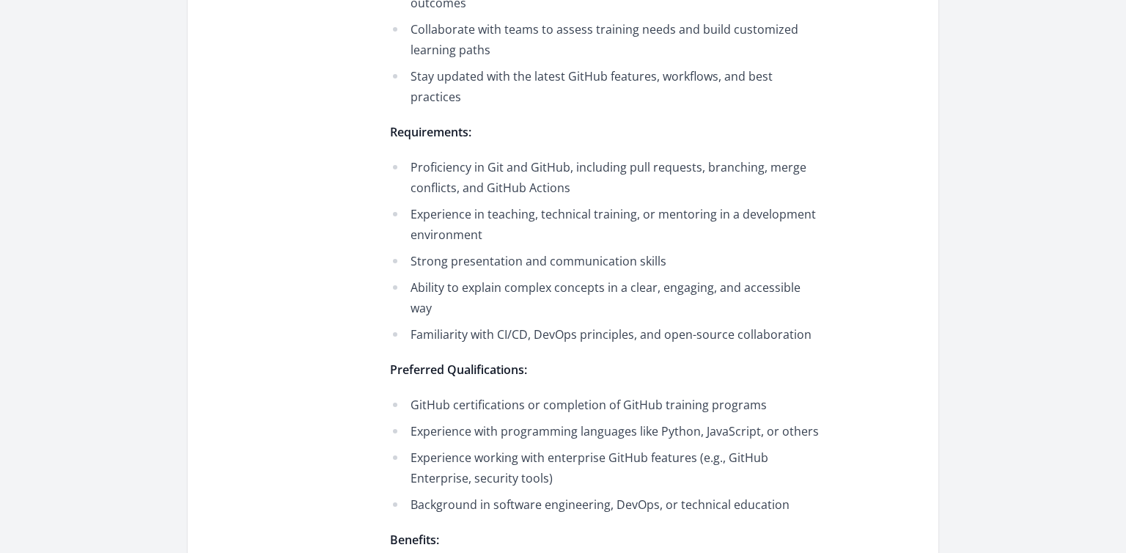
scroll to position [1006, 0]
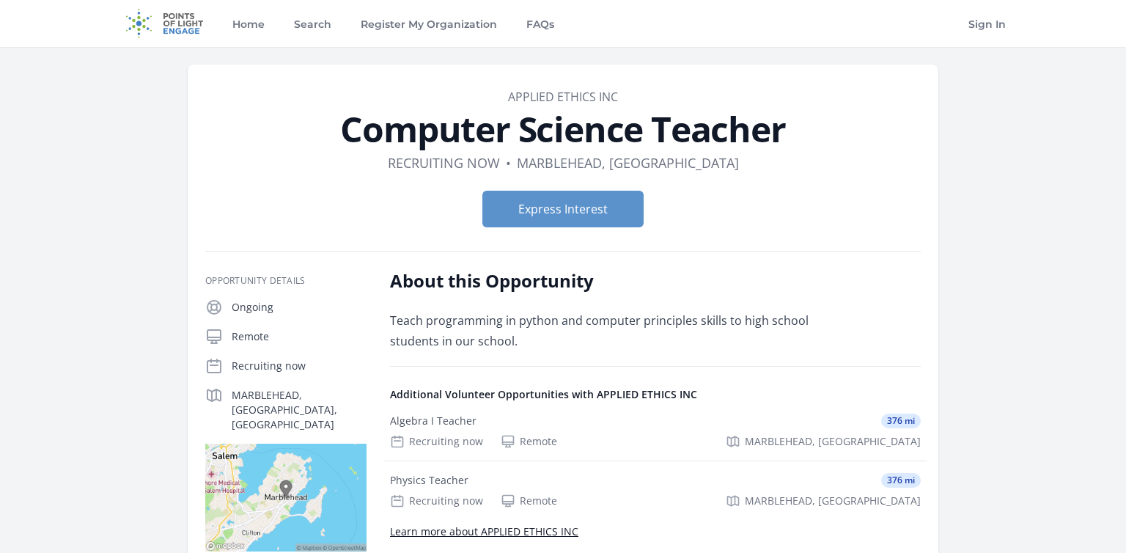
click at [589, 93] on link "APPLIED ETHICS INC" at bounding box center [563, 97] width 110 height 16
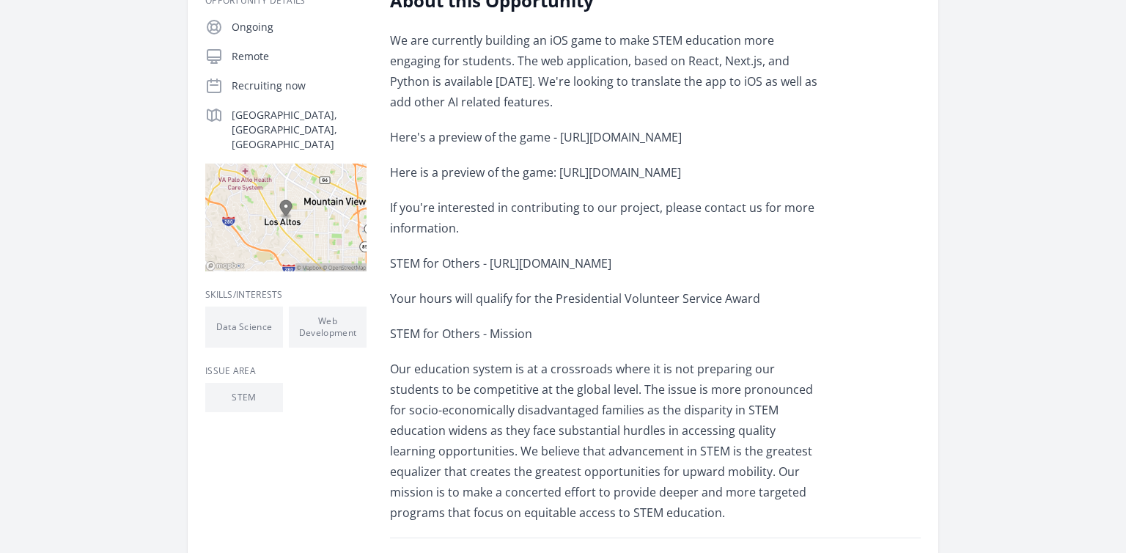
scroll to position [232, 0]
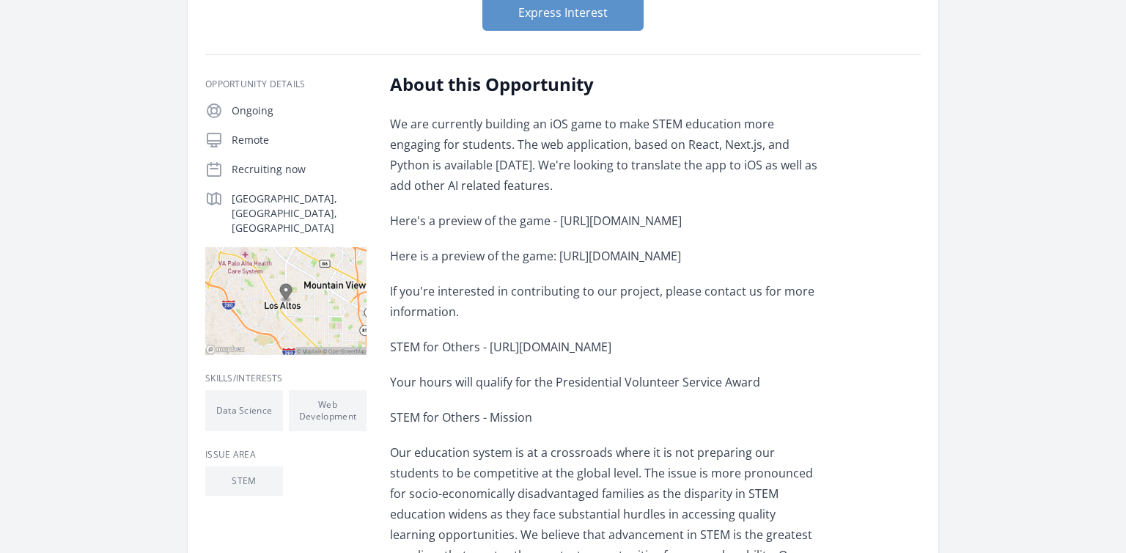
drag, startPoint x: 561, startPoint y: 216, endPoint x: 716, endPoint y: 221, distance: 155.5
click at [716, 221] on p "Here's a preview of the game - [URL][DOMAIN_NAME]" at bounding box center [604, 220] width 429 height 21
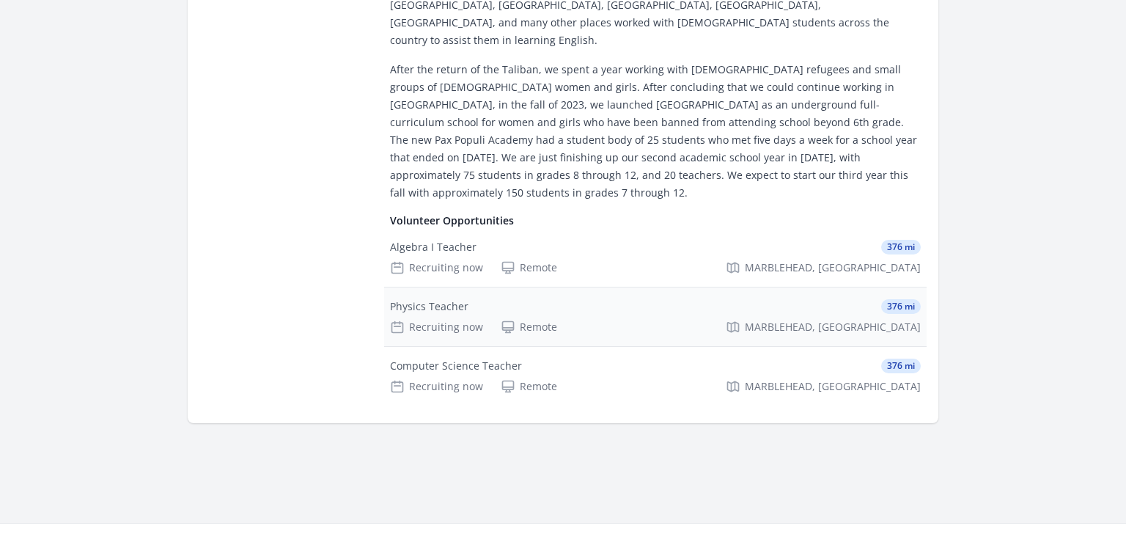
scroll to position [309, 0]
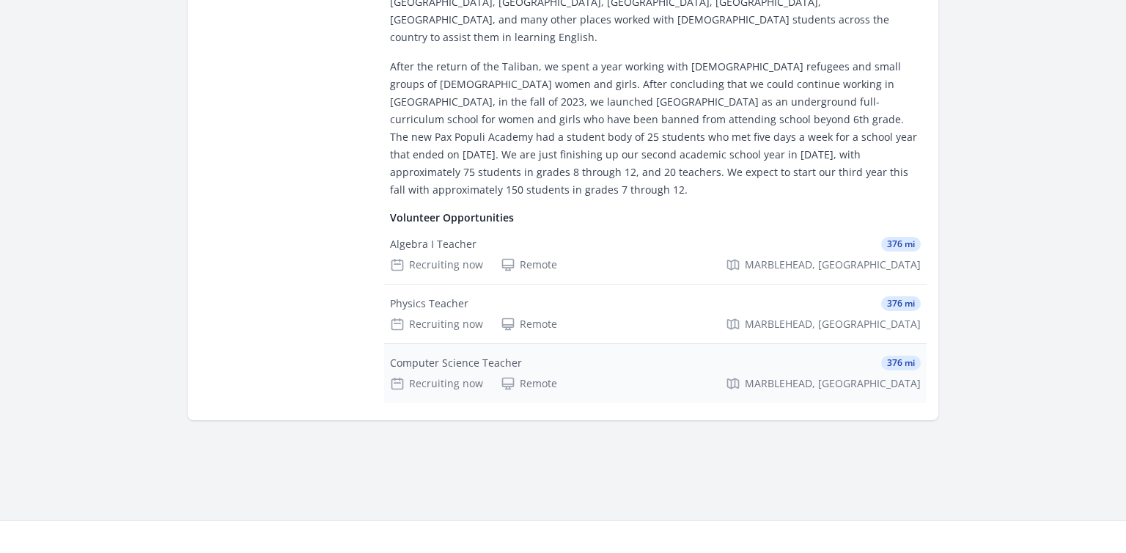
click at [433, 356] on div "Computer Science Teacher" at bounding box center [456, 363] width 132 height 15
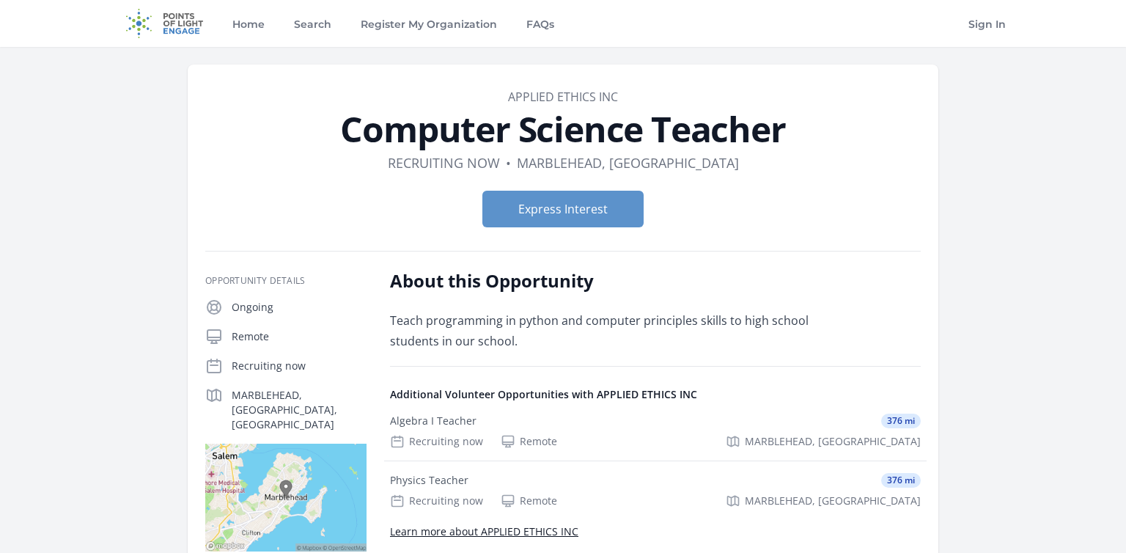
click at [589, 100] on link "APPLIED ETHICS INC" at bounding box center [563, 97] width 110 height 16
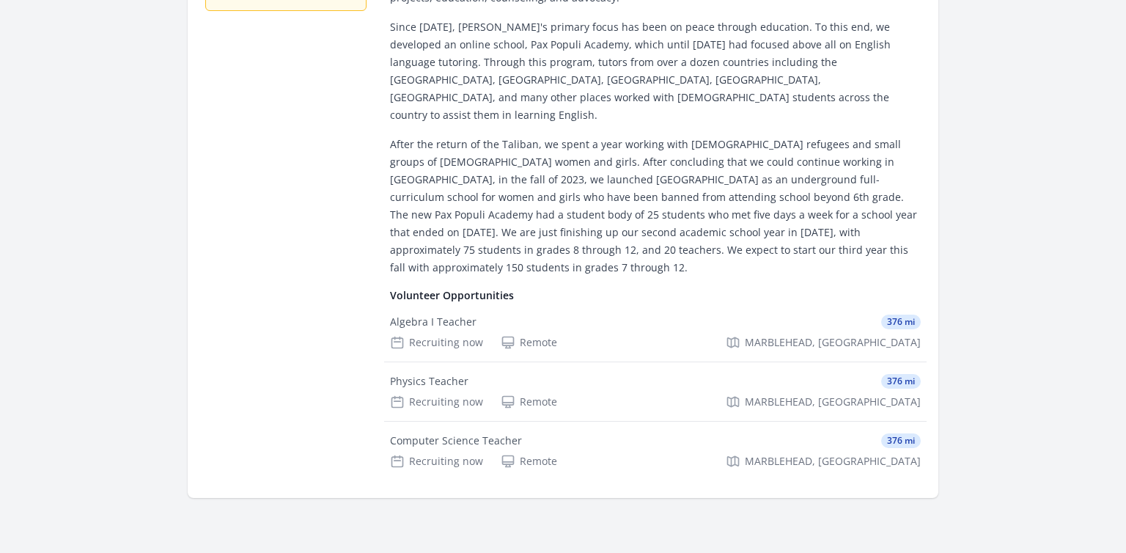
scroll to position [77, 0]
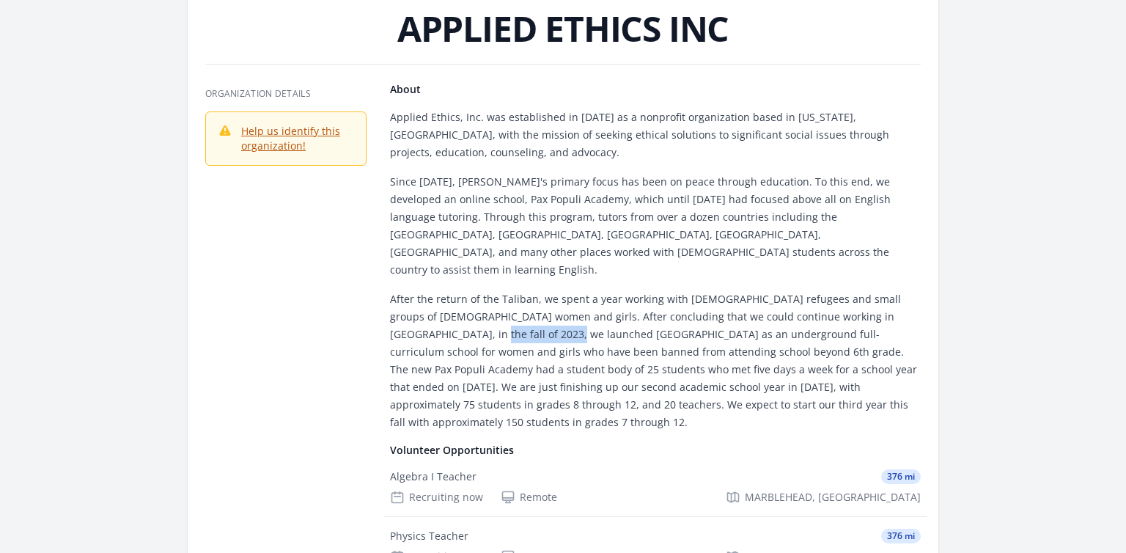
drag, startPoint x: 438, startPoint y: 314, endPoint x: 529, endPoint y: 320, distance: 91.1
click at [529, 320] on p "After the return of the Taliban, we spent a year working with [DEMOGRAPHIC_DATA…" at bounding box center [655, 360] width 531 height 141
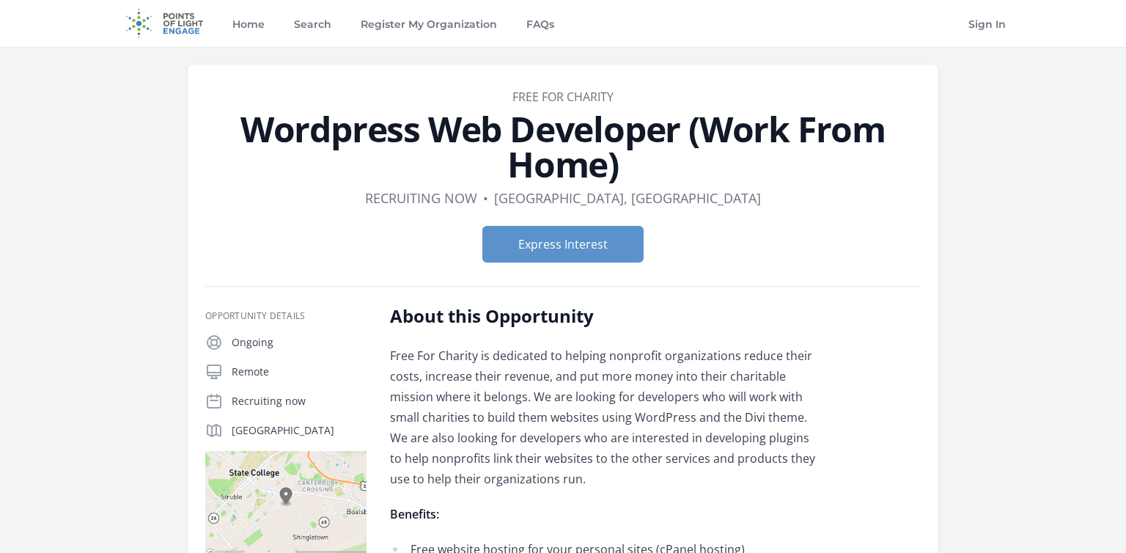
scroll to position [232, 0]
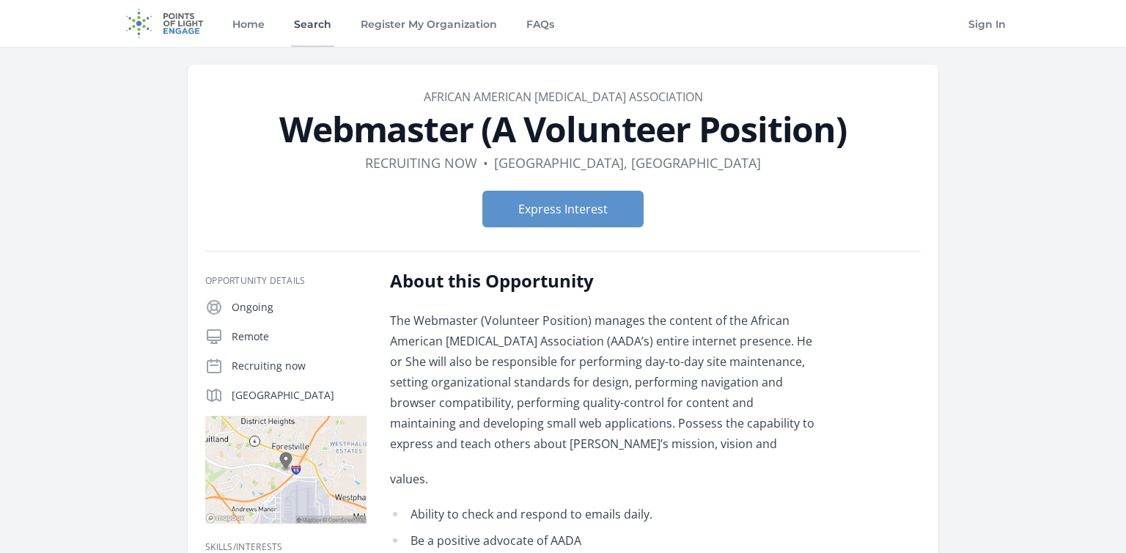
click at [314, 25] on link "Search" at bounding box center [312, 23] width 43 height 47
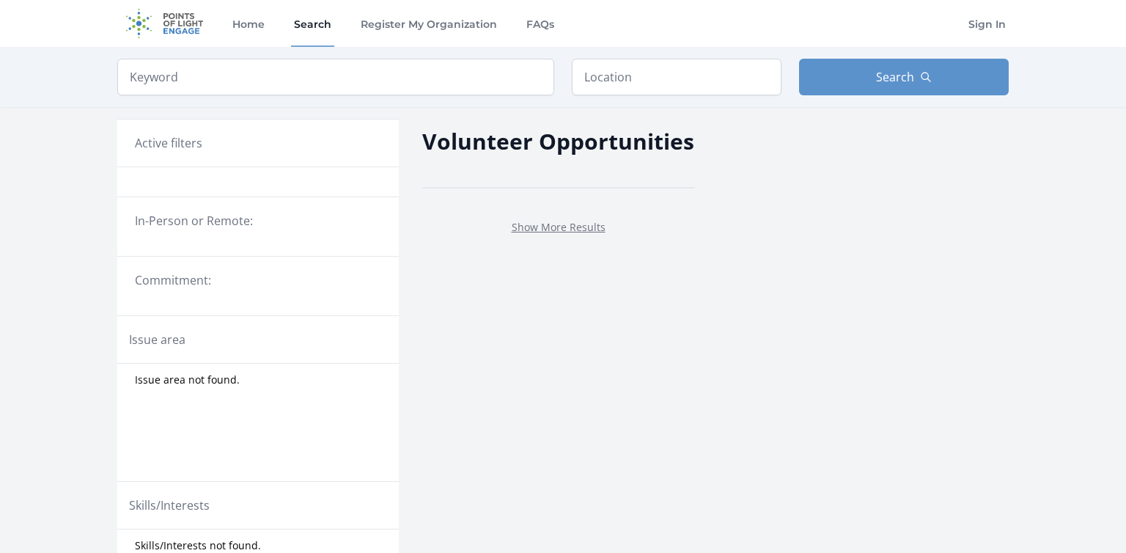
click at [438, 84] on input "search" at bounding box center [335, 77] width 437 height 37
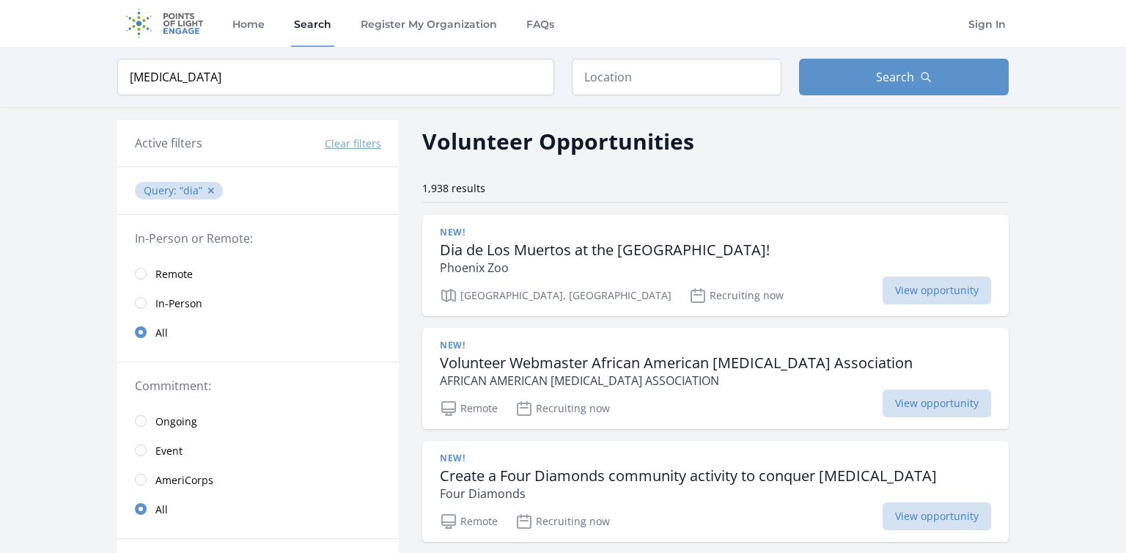
type input "diabetes"
click button "submit" at bounding box center [0, 0] width 0 height 0
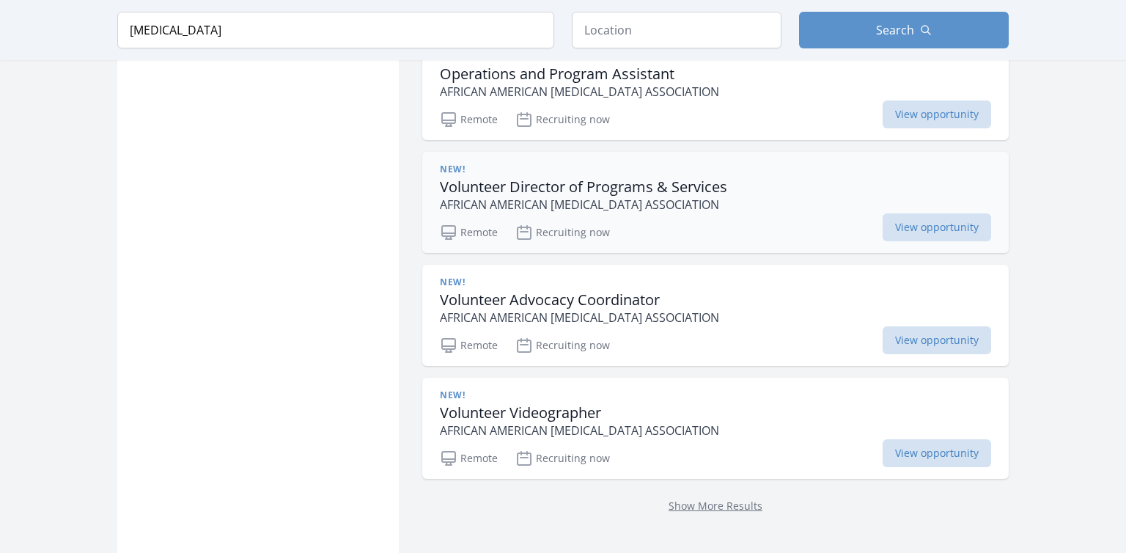
scroll to position [1935, 0]
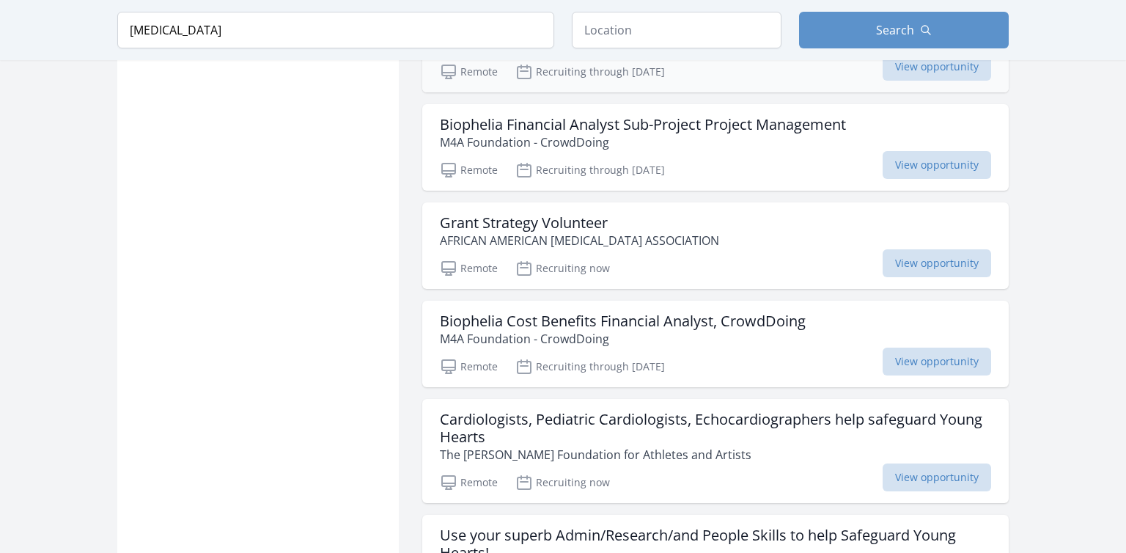
scroll to position [3948, 0]
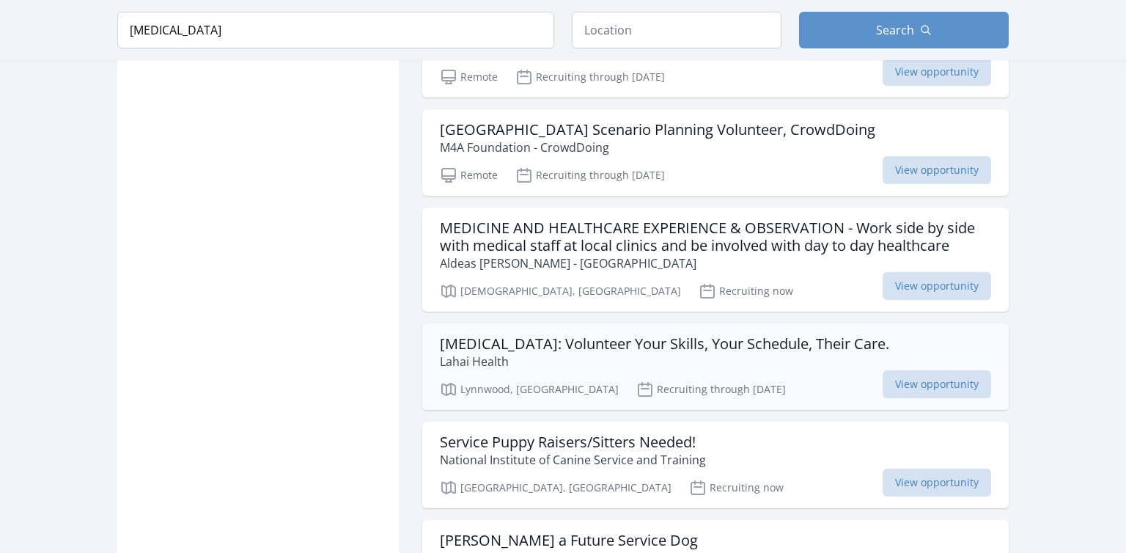
scroll to position [5806, 0]
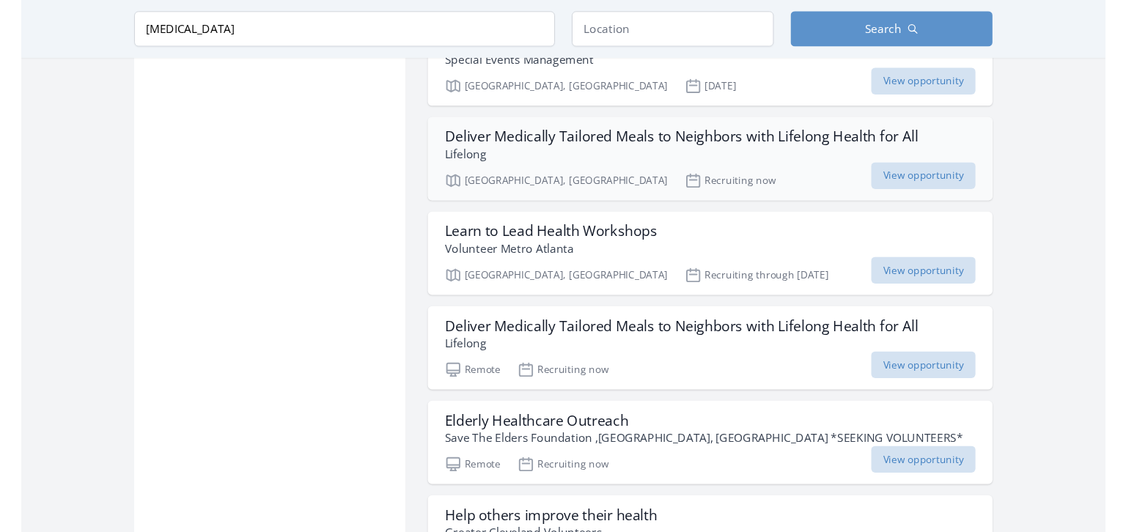
scroll to position [6425, 0]
